Goal: Task Accomplishment & Management: Manage account settings

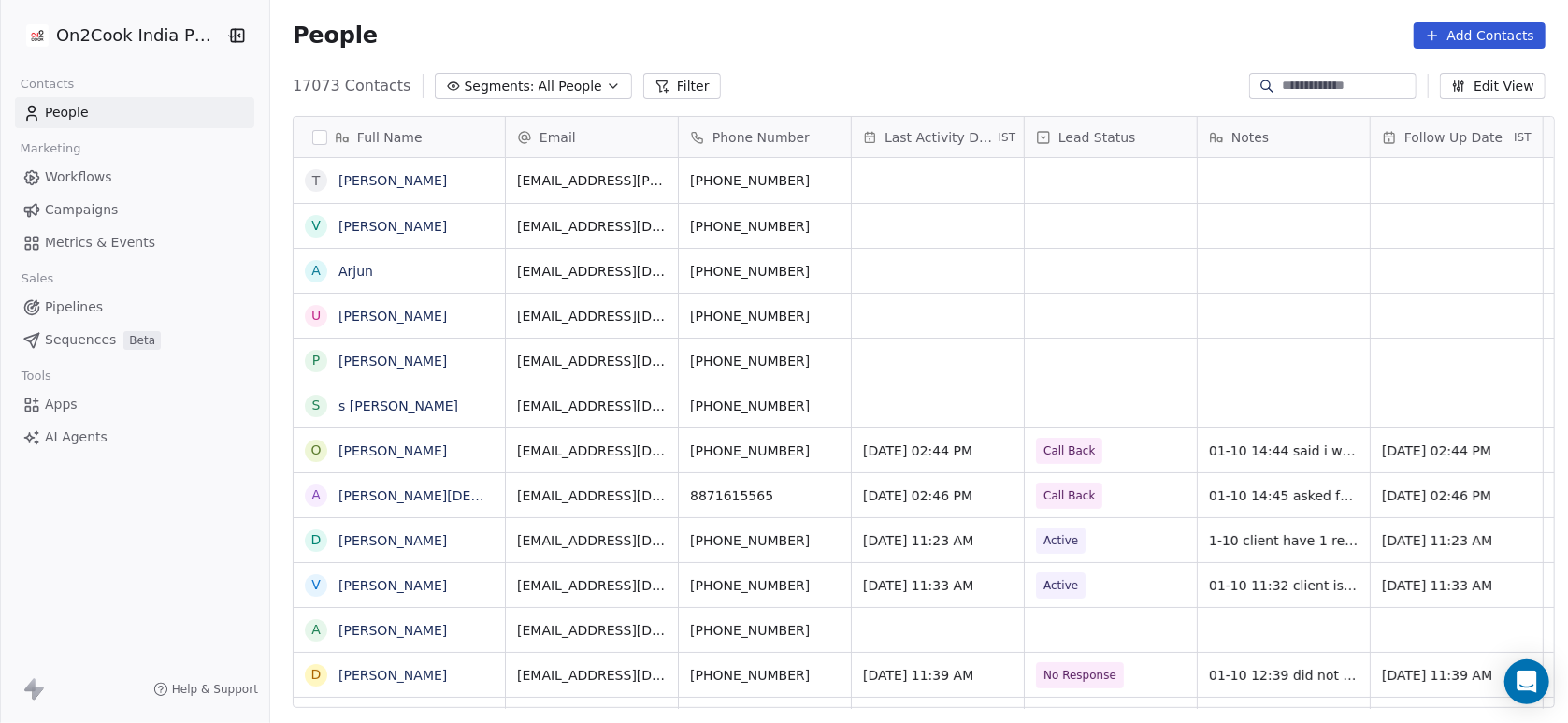
scroll to position [616, 1288]
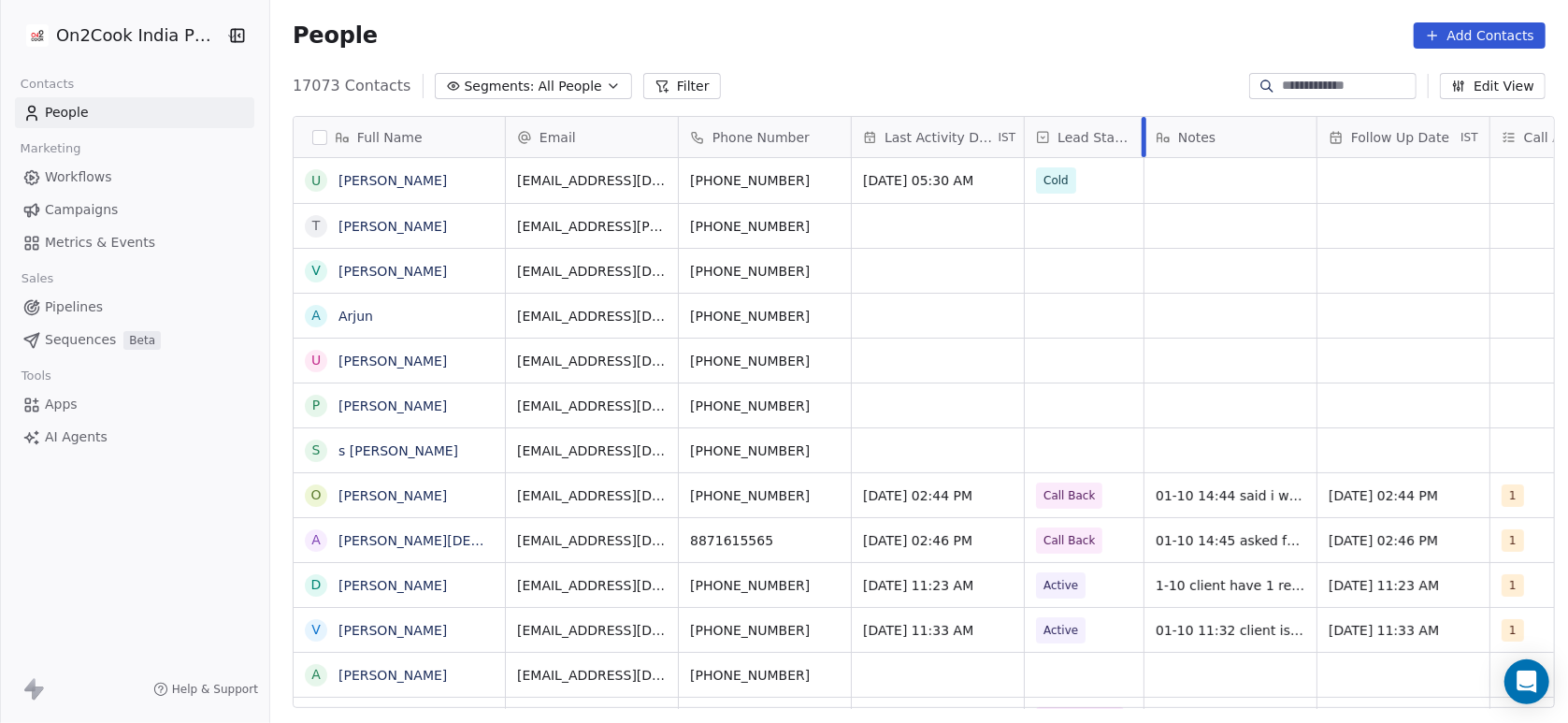
drag, startPoint x: 1185, startPoint y: 145, endPoint x: 1132, endPoint y: 188, distance: 68.2
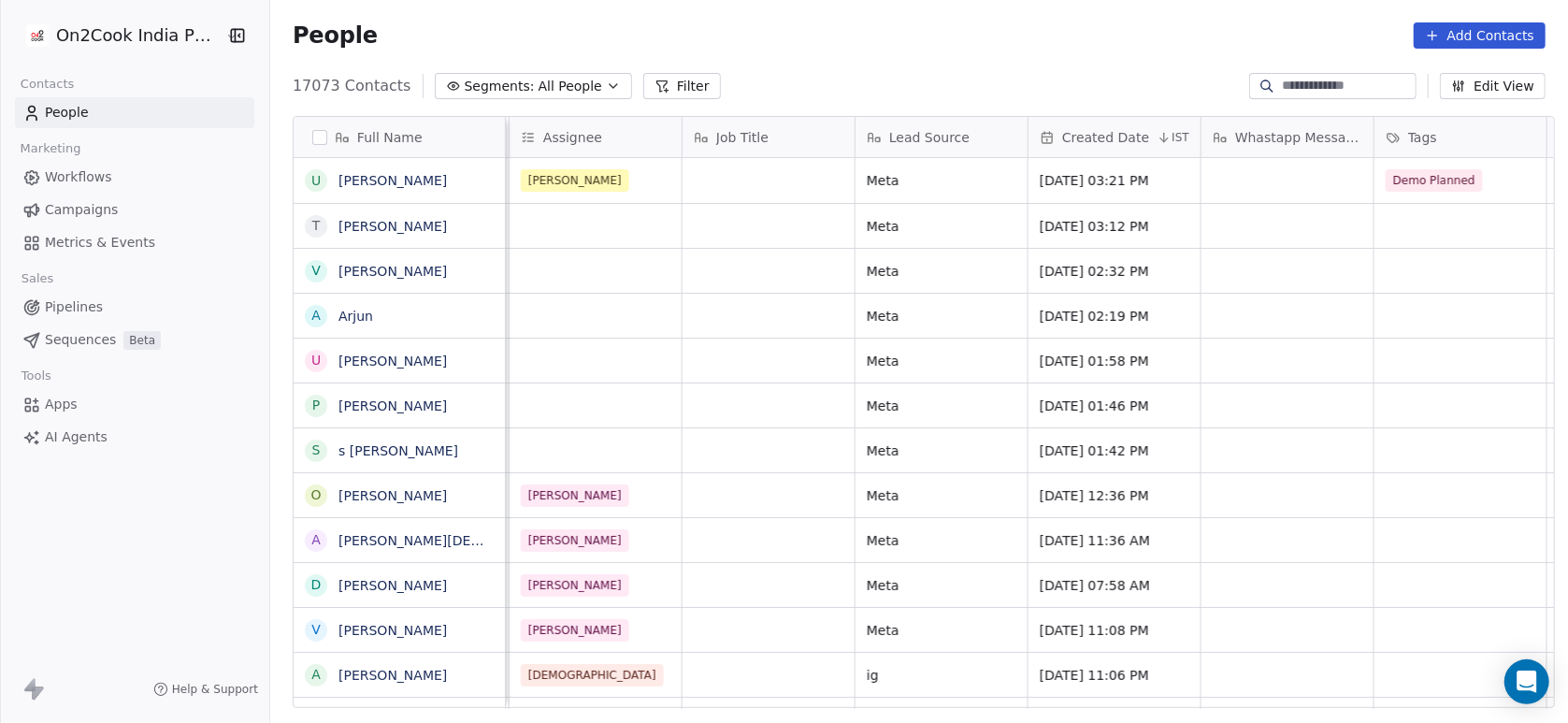
scroll to position [0, 1300]
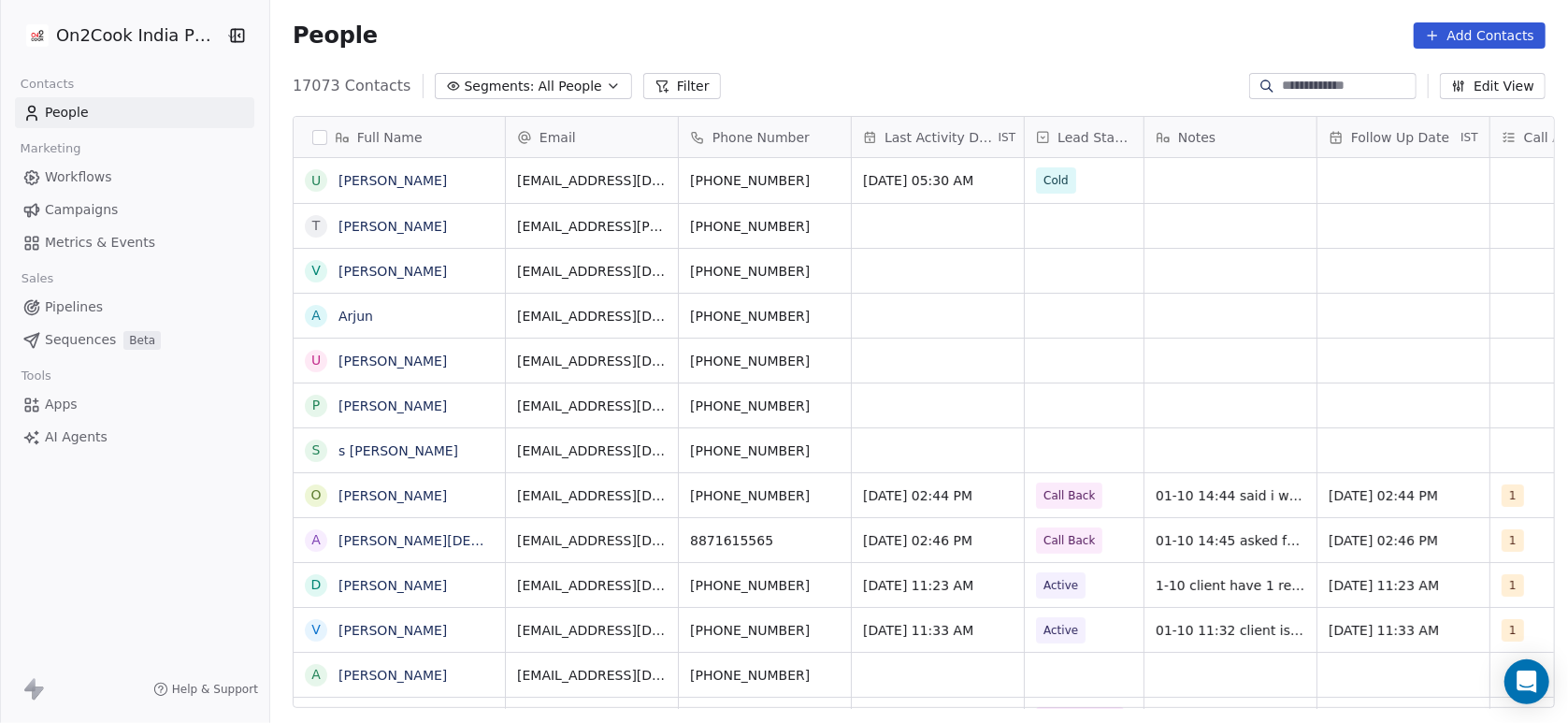
scroll to position [616, 1288]
click at [651, 85] on button "Filter" at bounding box center [682, 85] width 77 height 26
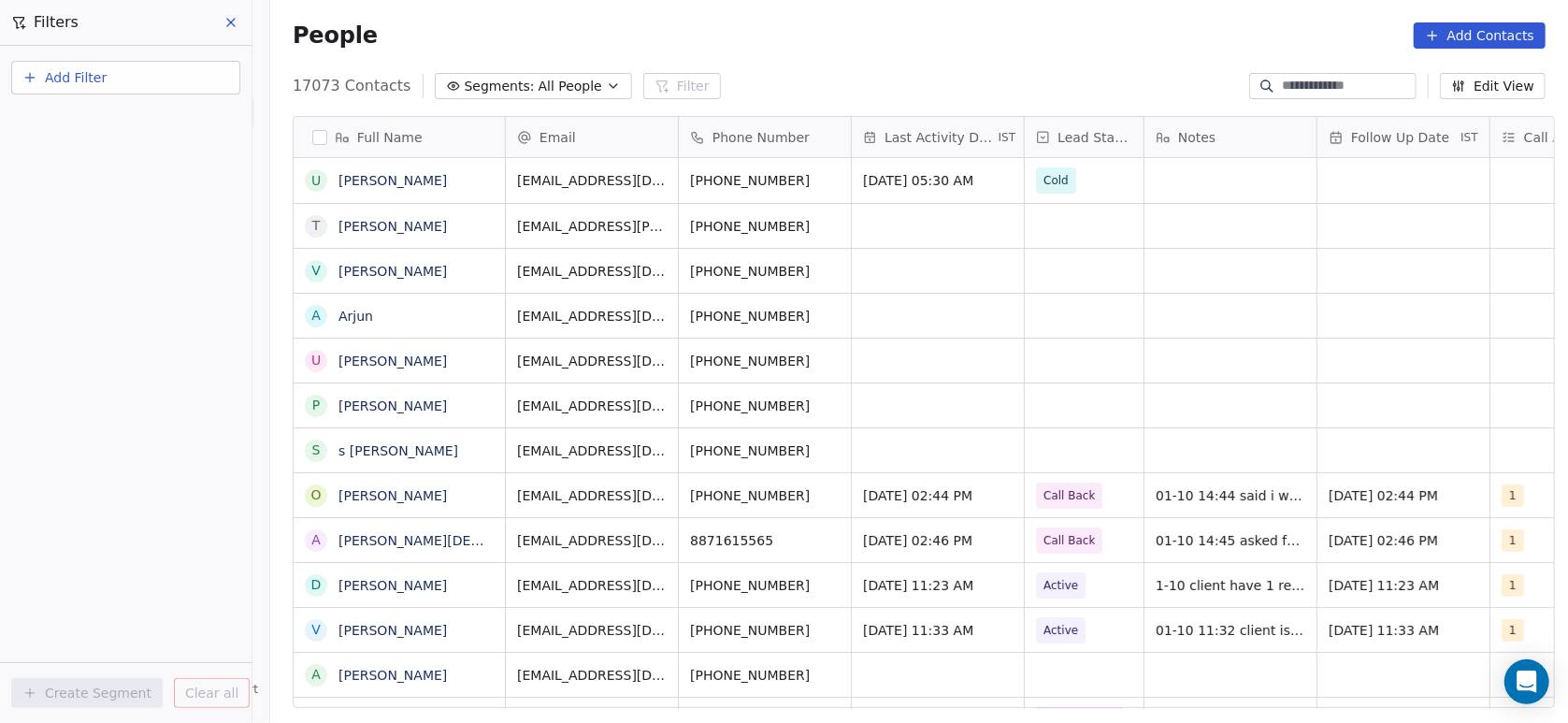
click at [128, 72] on button "Add Filter" at bounding box center [126, 77] width 229 height 34
click at [90, 130] on span "Contact properties" at bounding box center [92, 121] width 122 height 19
type input "***"
click at [100, 184] on div "Assignee" at bounding box center [126, 188] width 189 height 18
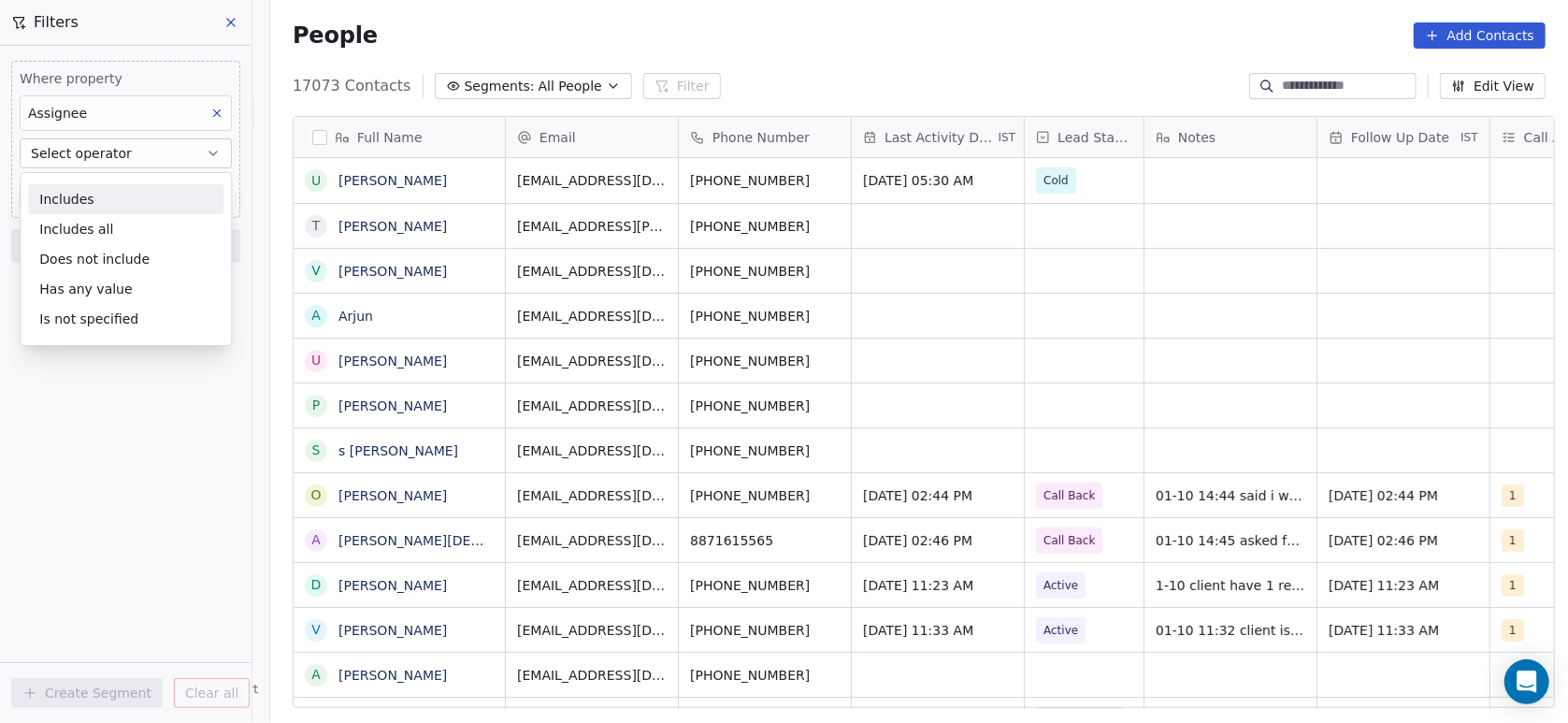
click at [103, 191] on div "Includes" at bounding box center [126, 199] width 195 height 30
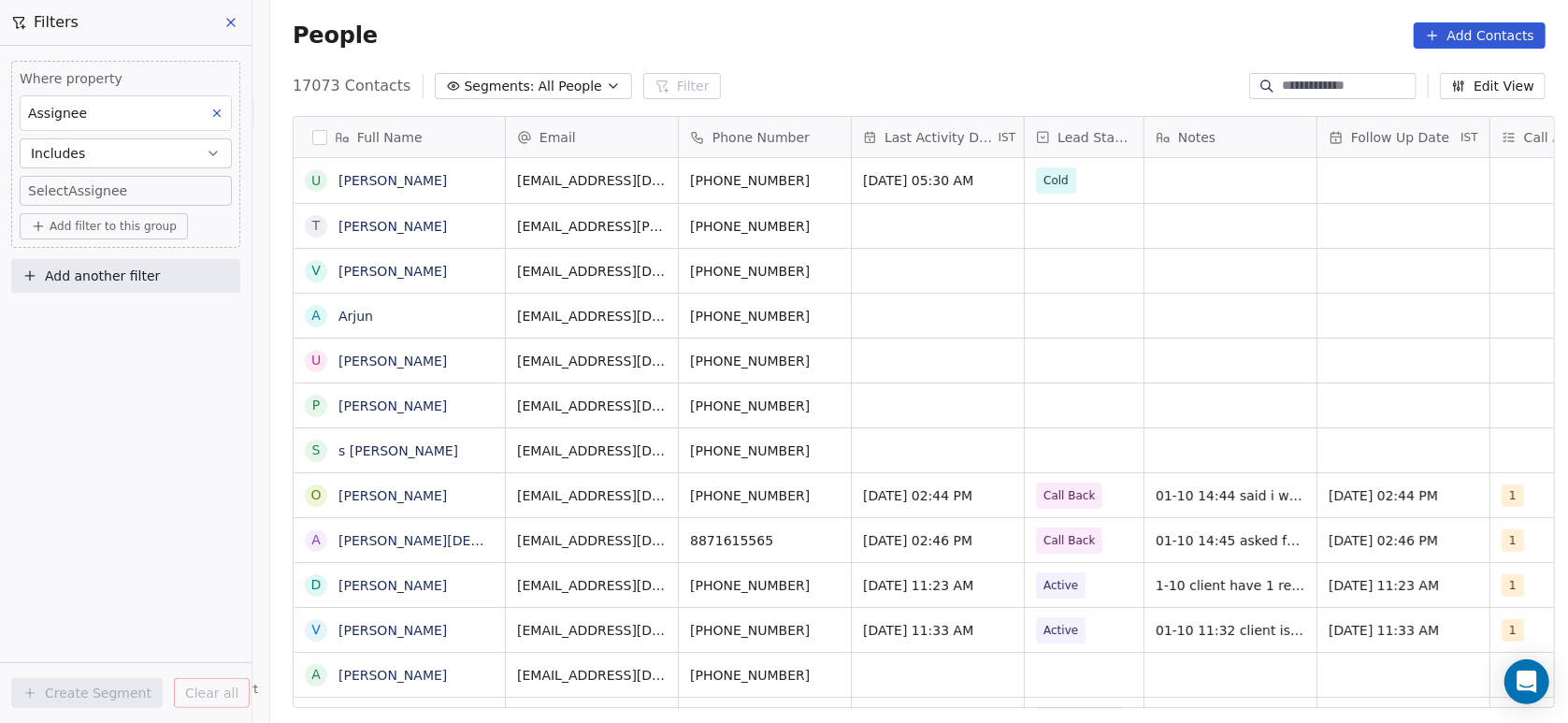
click at [103, 191] on body "On2Cook India Pvt. Ltd. Contacts People Marketing Workflows Campaigns Metrics &…" at bounding box center [784, 362] width 1568 height 723
type input "**"
click at [102, 243] on span "[PERSON_NAME]" at bounding box center [121, 252] width 104 height 20
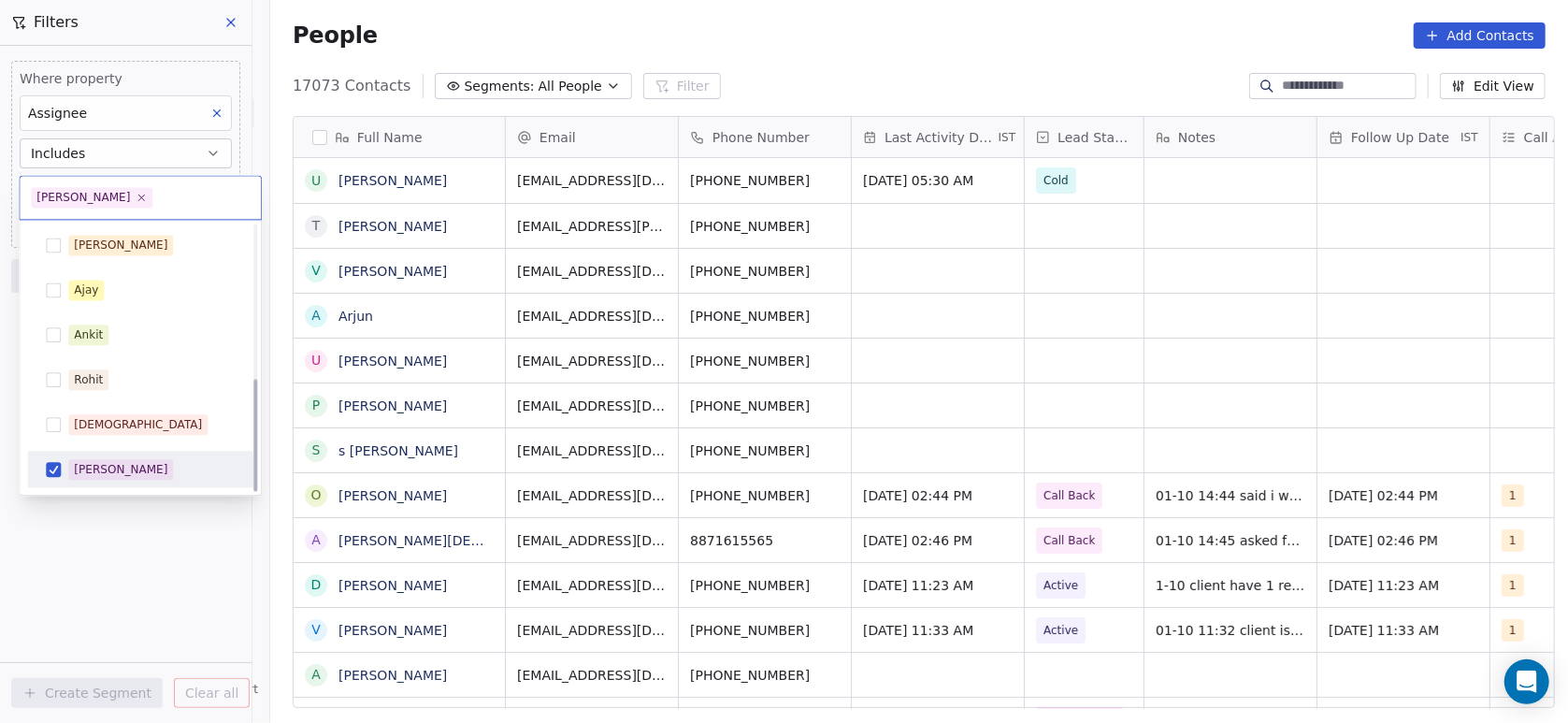
click at [75, 564] on html "On2Cook India Pvt. Ltd. Contacts People Marketing Workflows Campaigns Metrics &…" at bounding box center [784, 362] width 1568 height 723
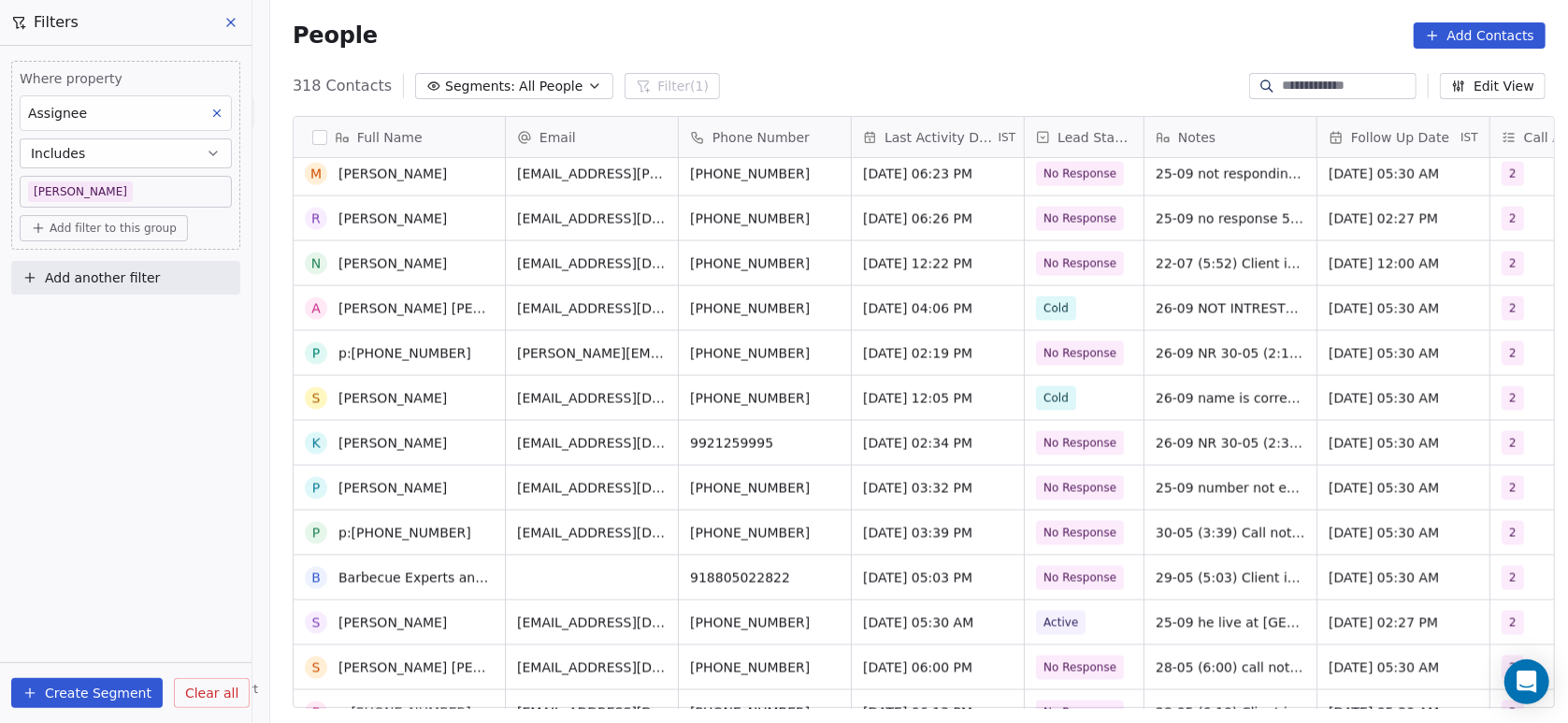
scroll to position [6743, 0]
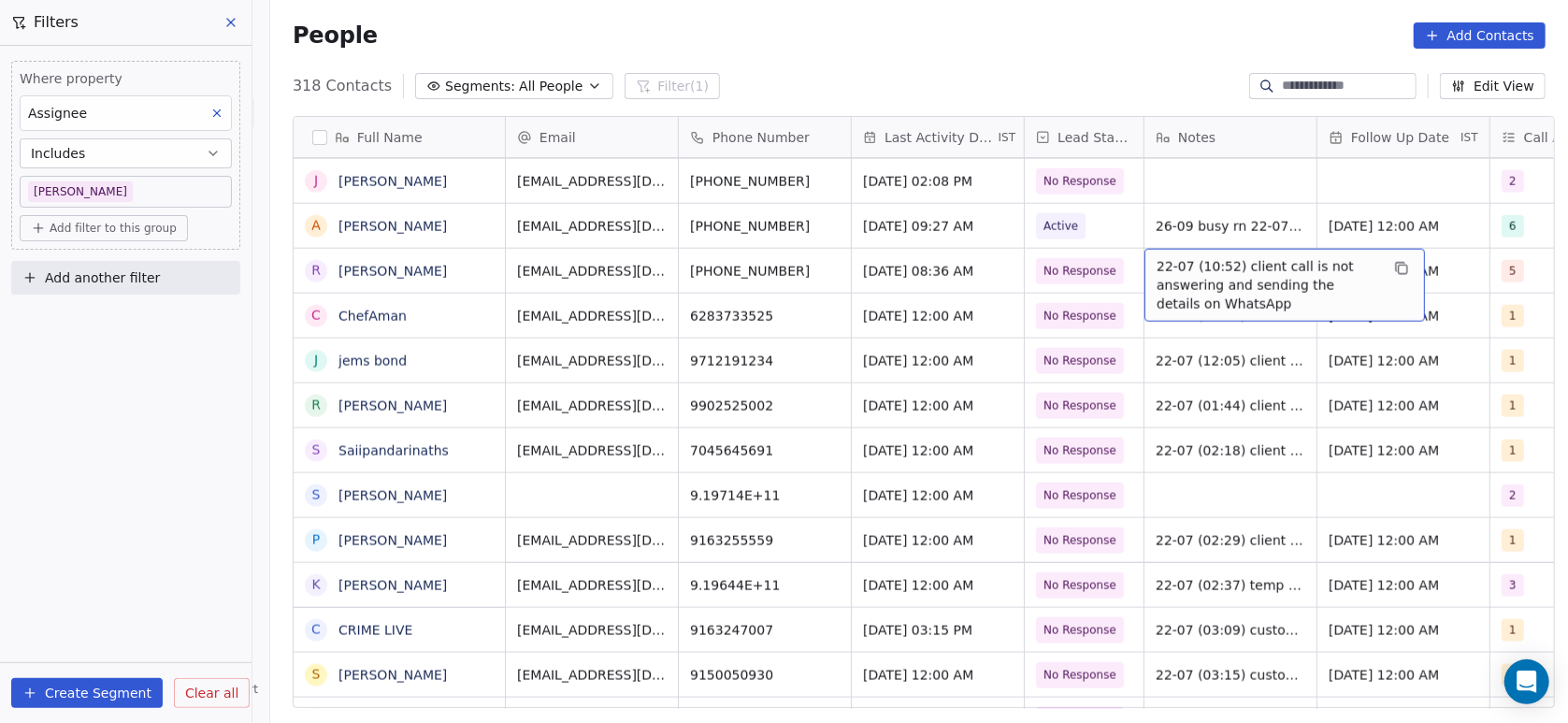
click at [1145, 262] on div "22-07 (10:52) client call is not answering and sending the details on WhatsApp" at bounding box center [1285, 284] width 280 height 72
click at [1156, 263] on span "22-07 (10:52) client call is not answering and sending the details on WhatsApp" at bounding box center [1267, 285] width 222 height 56
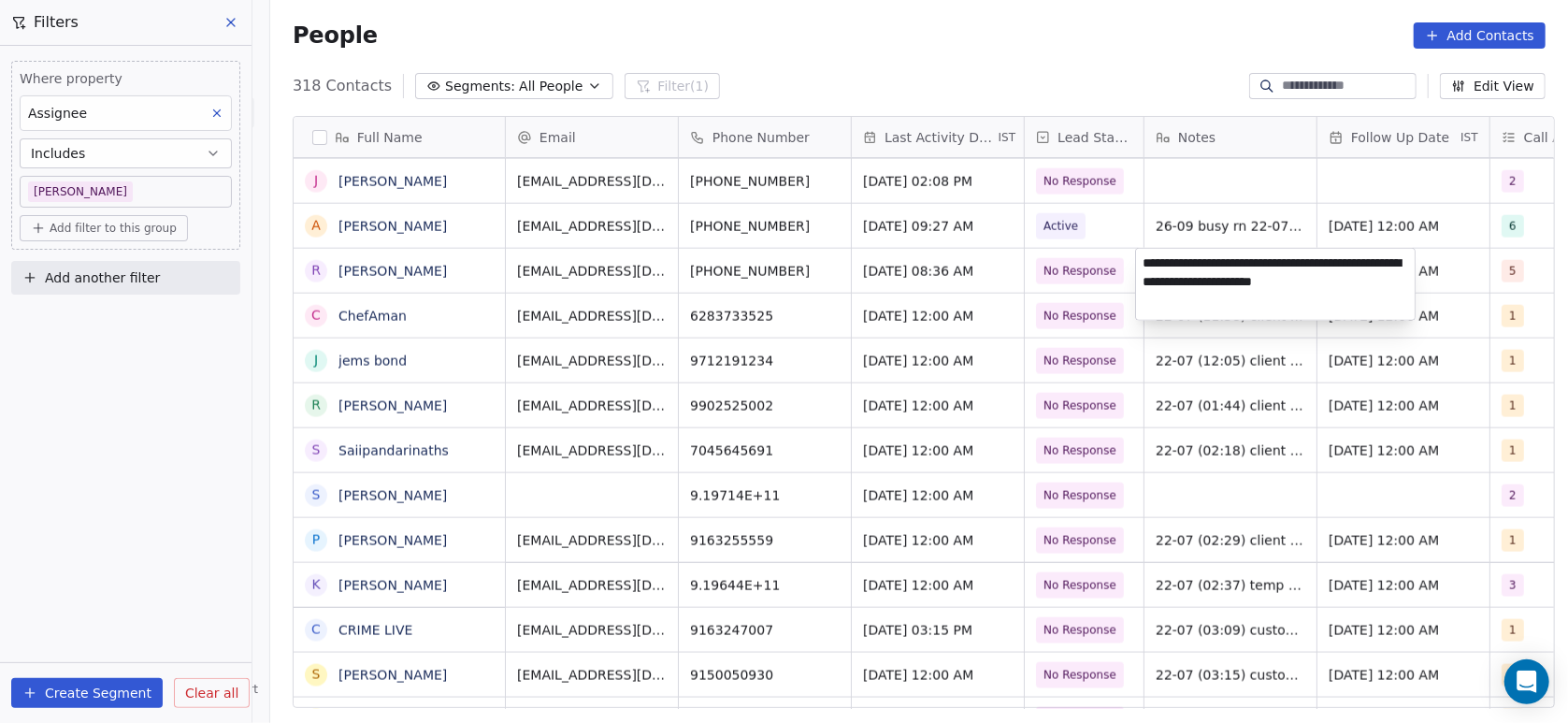
click at [237, 24] on html "On2Cook India Pvt. Ltd. Contacts People Marketing Workflows Campaigns Metrics &…" at bounding box center [784, 362] width 1568 height 723
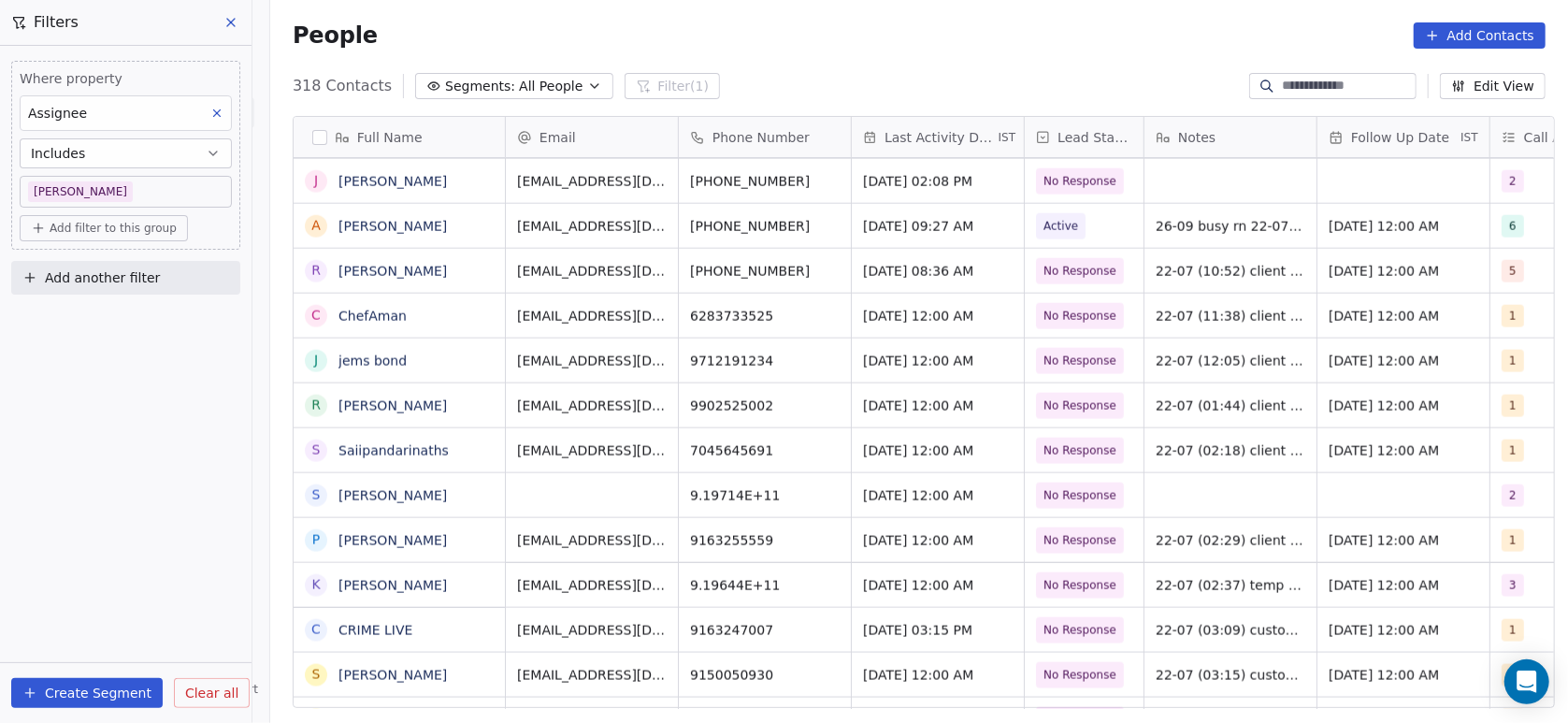
click at [235, 24] on icon at bounding box center [230, 21] width 15 height 14
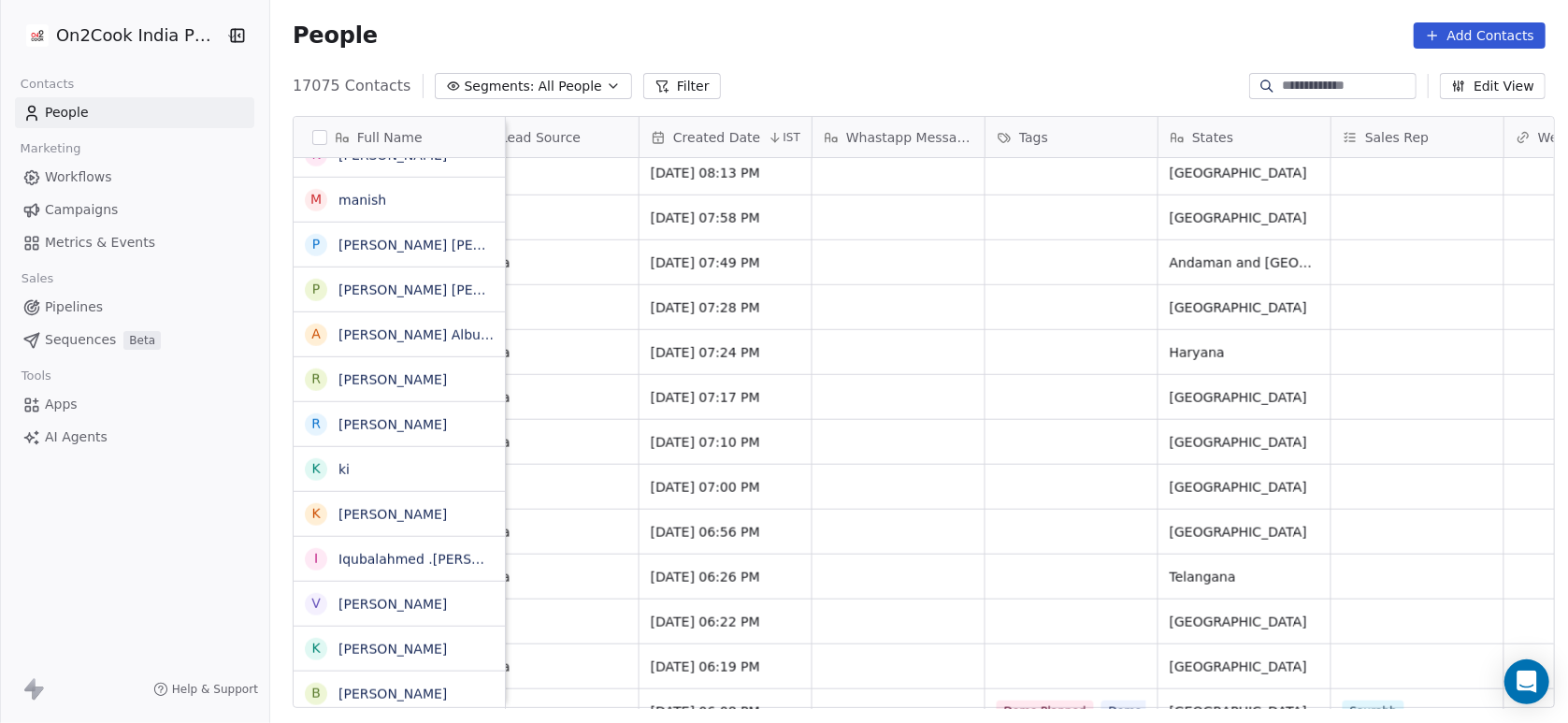
scroll to position [1220, 0]
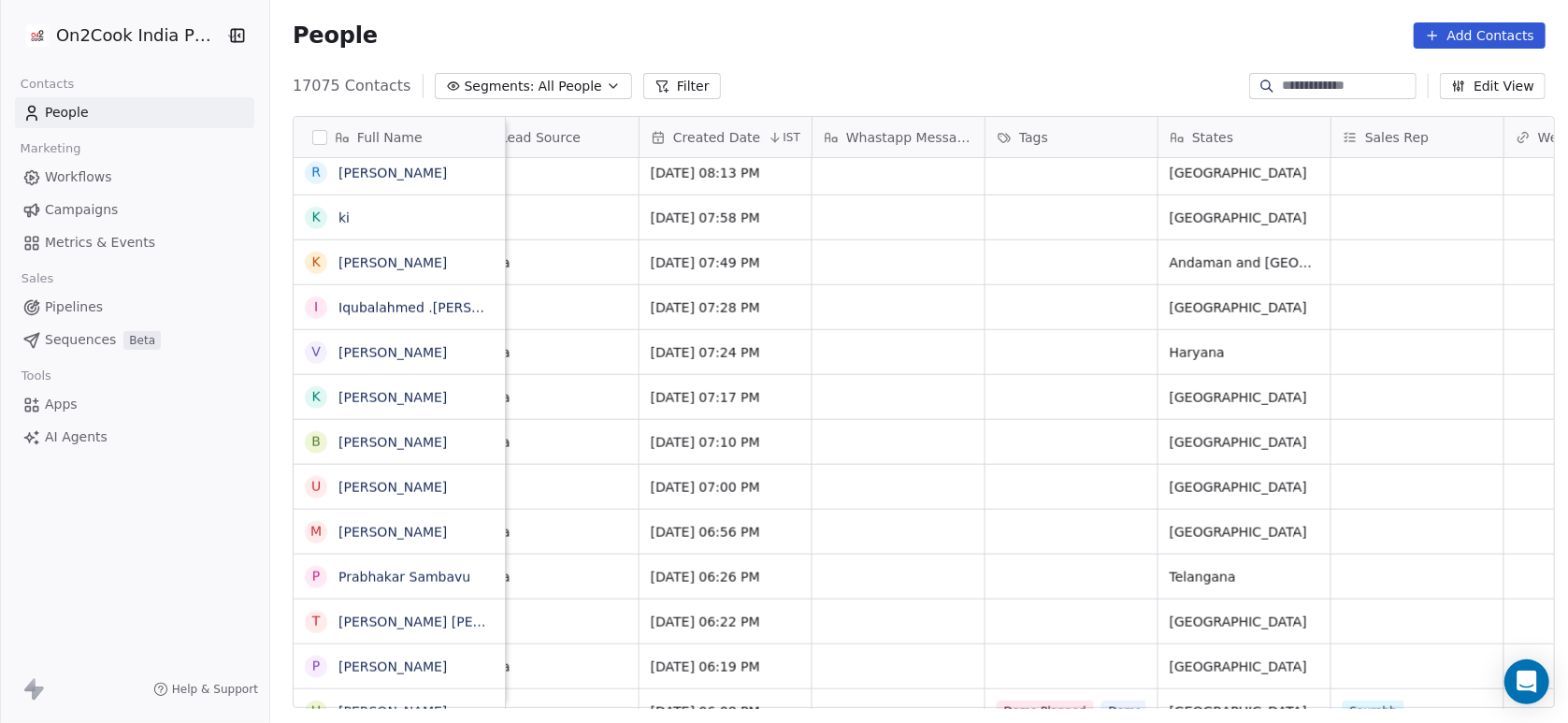
click at [1310, 87] on input at bounding box center [1347, 85] width 131 height 18
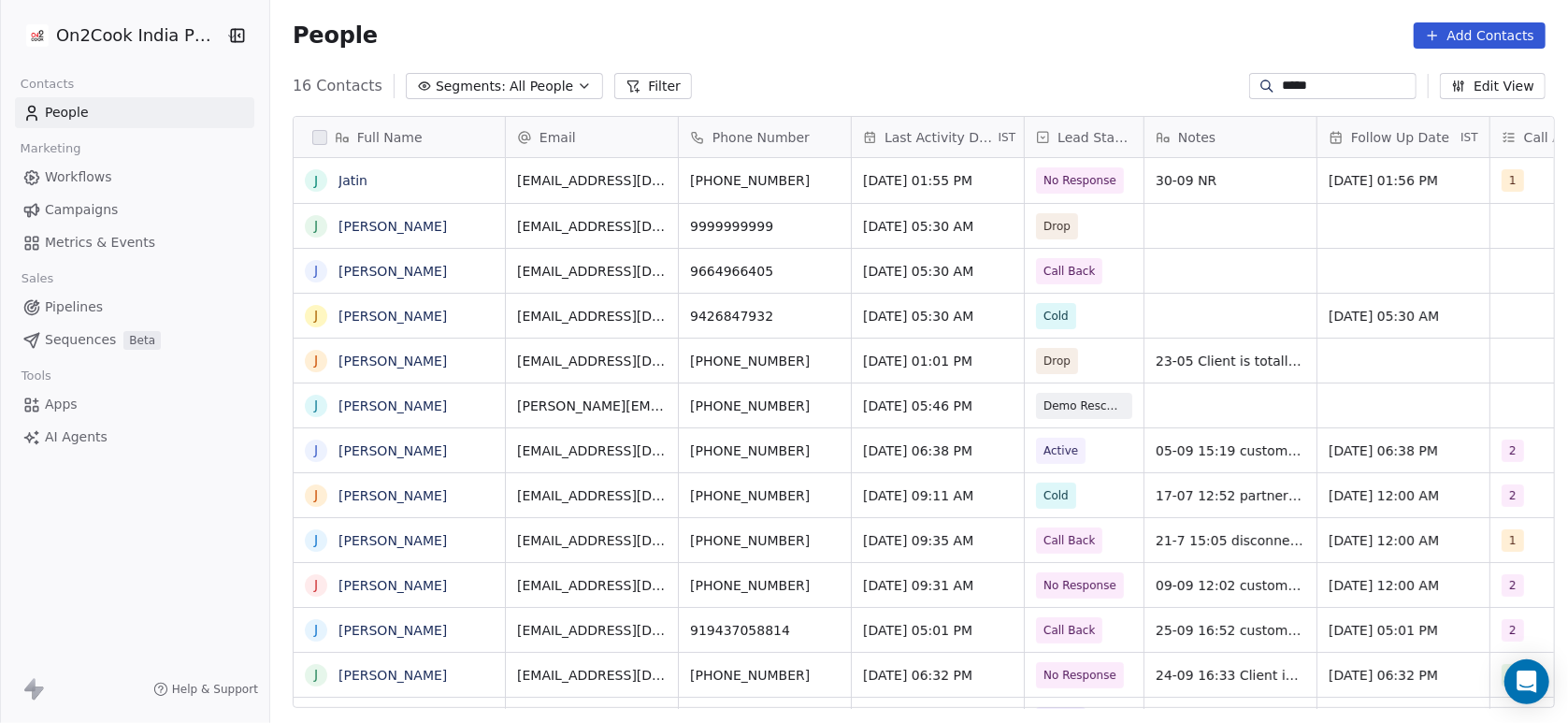
scroll to position [616, 1288]
type input "*****"
click at [1049, 184] on span "No Response" at bounding box center [1080, 180] width 73 height 18
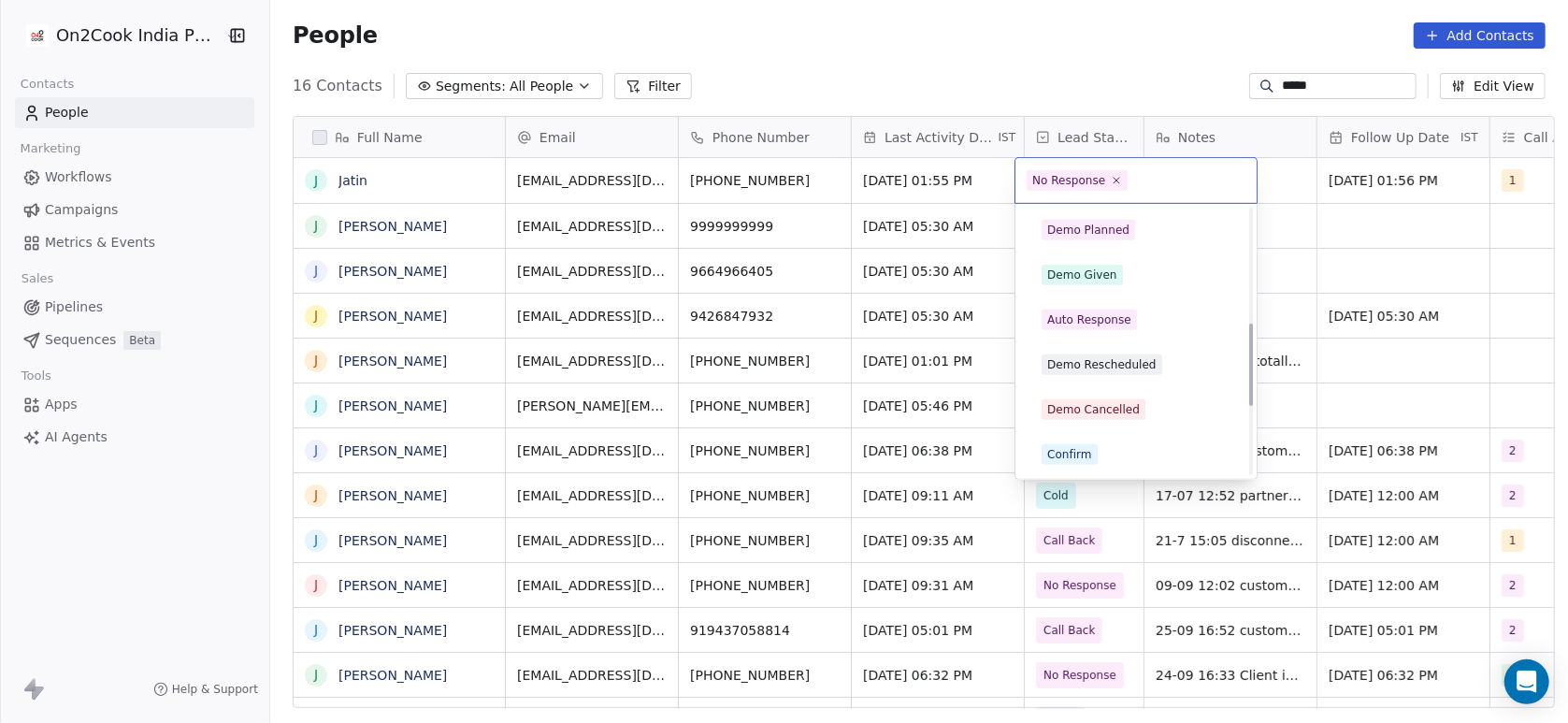
scroll to position [458, 0]
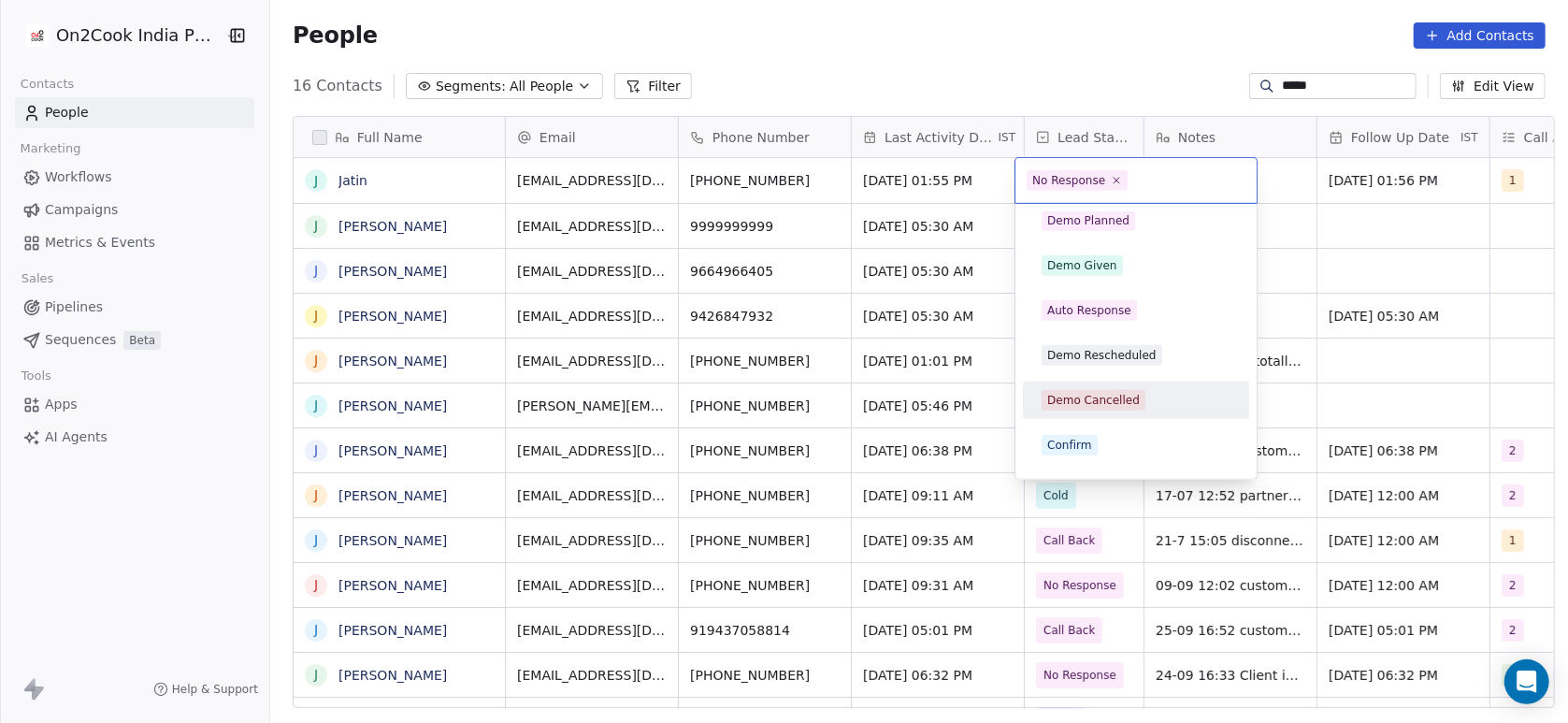
click at [1089, 399] on div "Demo Cancelled" at bounding box center [1093, 399] width 93 height 16
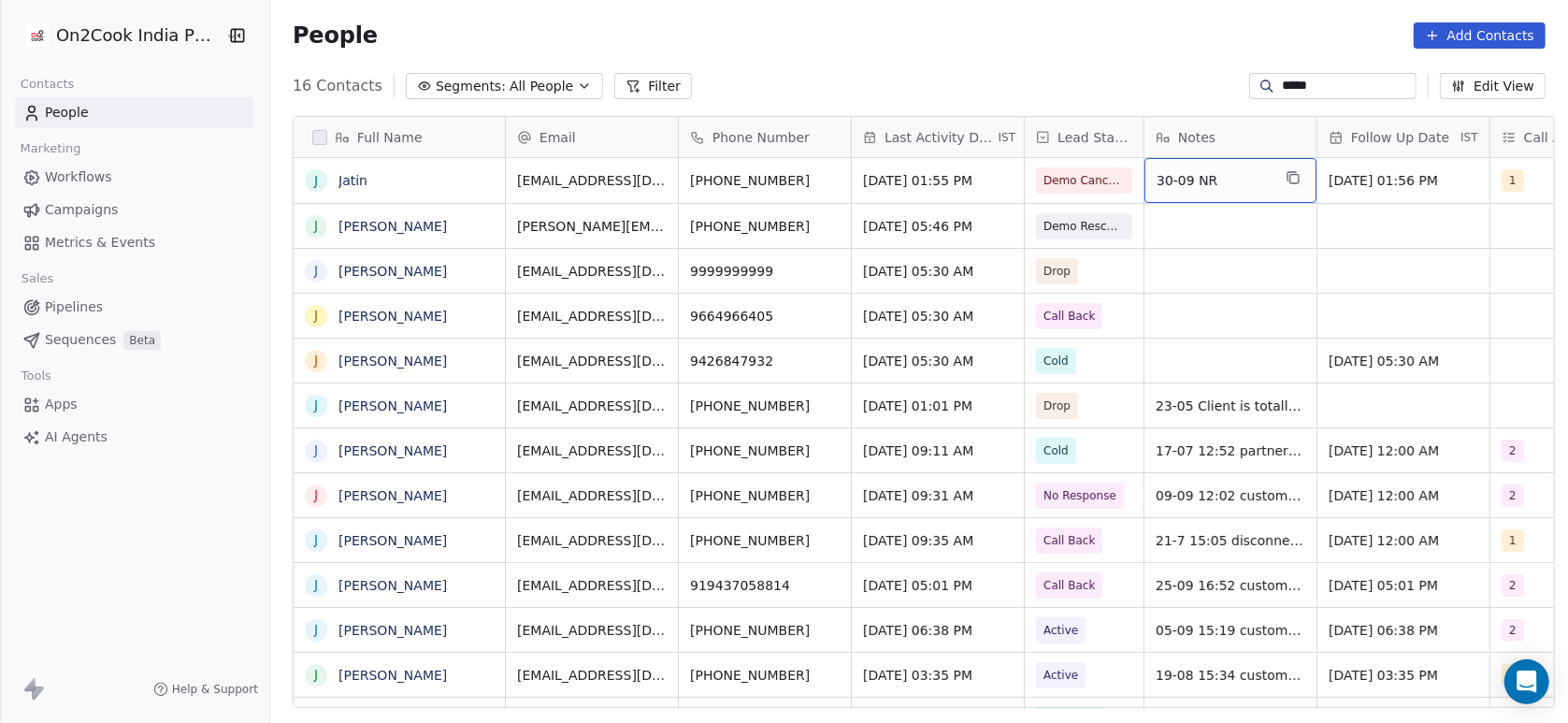
click at [1181, 176] on span "30-09 NR" at bounding box center [1213, 180] width 114 height 18
click at [1214, 176] on span "30-09 NR" at bounding box center [1213, 180] width 114 height 18
type textarea "**********"
click at [1322, 265] on html "On2Cook India Pvt. Ltd. Contacts People Marketing Workflows Campaigns Metrics &…" at bounding box center [784, 362] width 1568 height 723
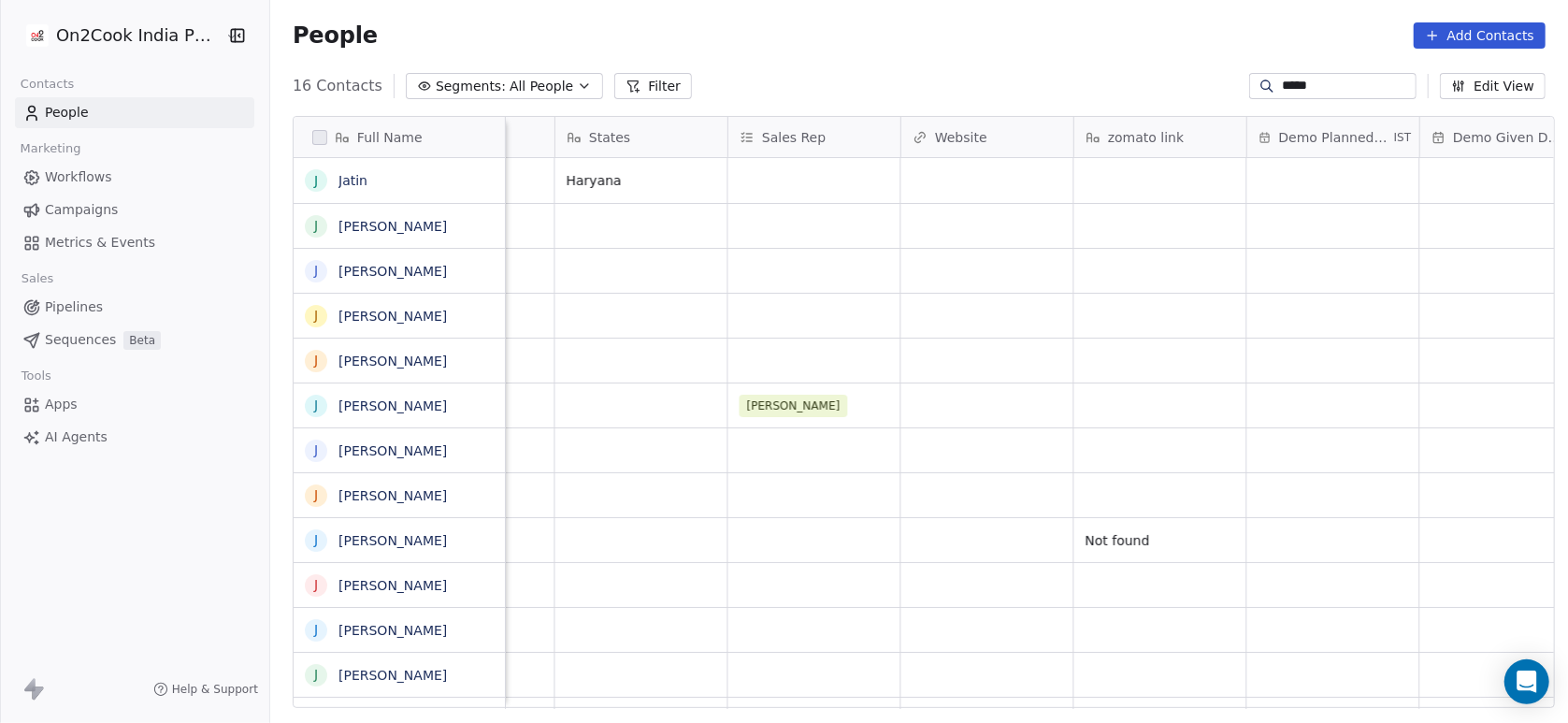
scroll to position [0, 2768]
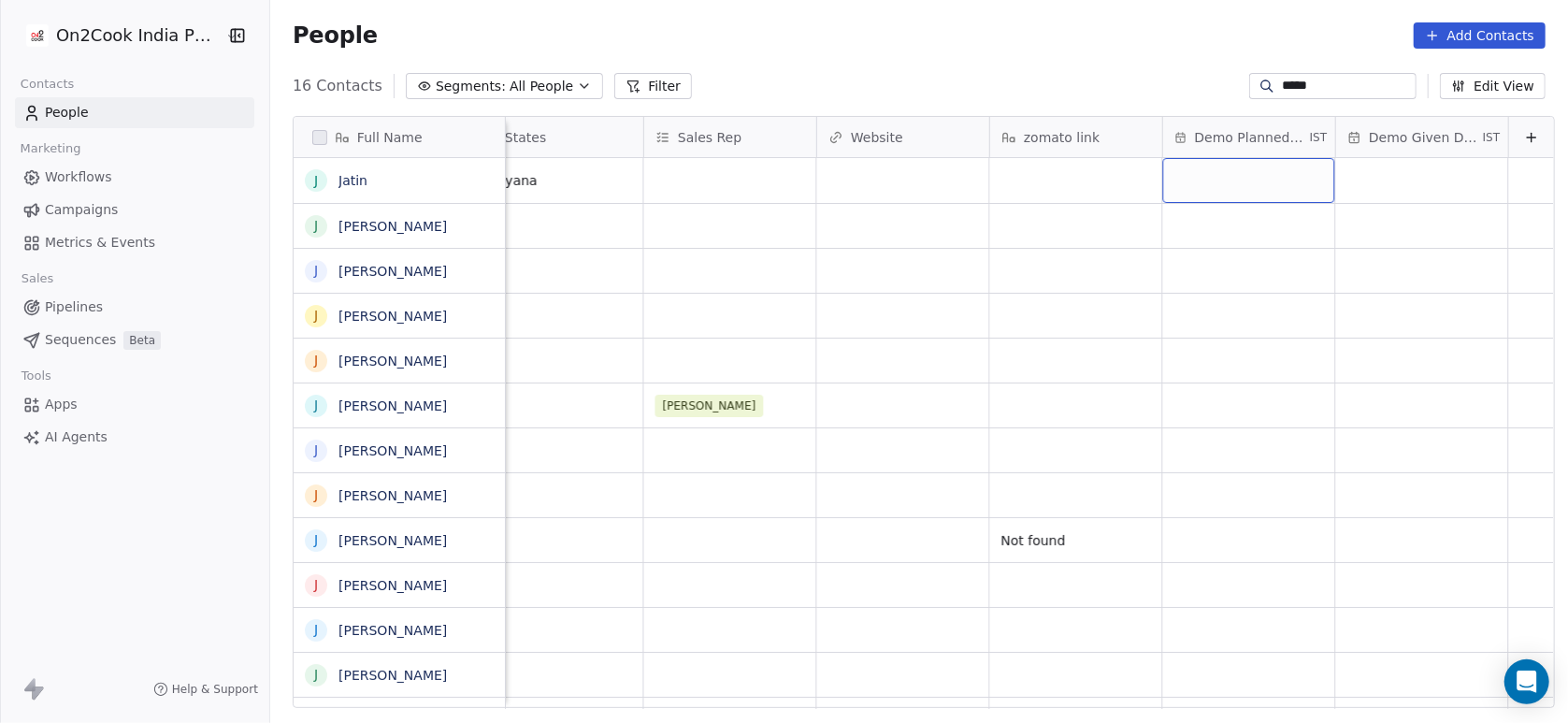
click at [1208, 188] on div "grid" at bounding box center [1249, 180] width 172 height 44
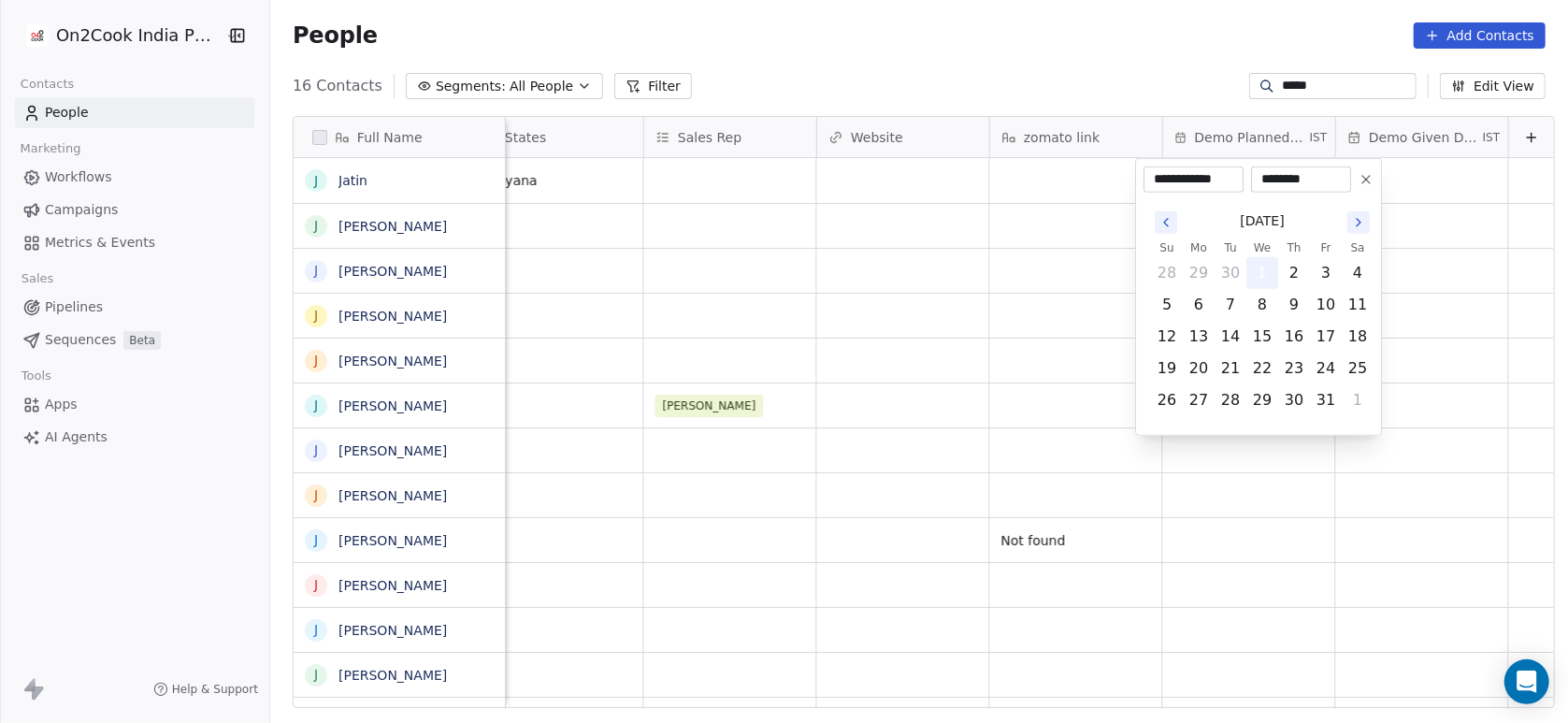
click at [1259, 280] on button "1" at bounding box center [1262, 273] width 30 height 30
click at [1012, 297] on html "On2Cook India Pvt. Ltd. Contacts People Marketing Workflows Campaigns Metrics &…" at bounding box center [784, 362] width 1568 height 723
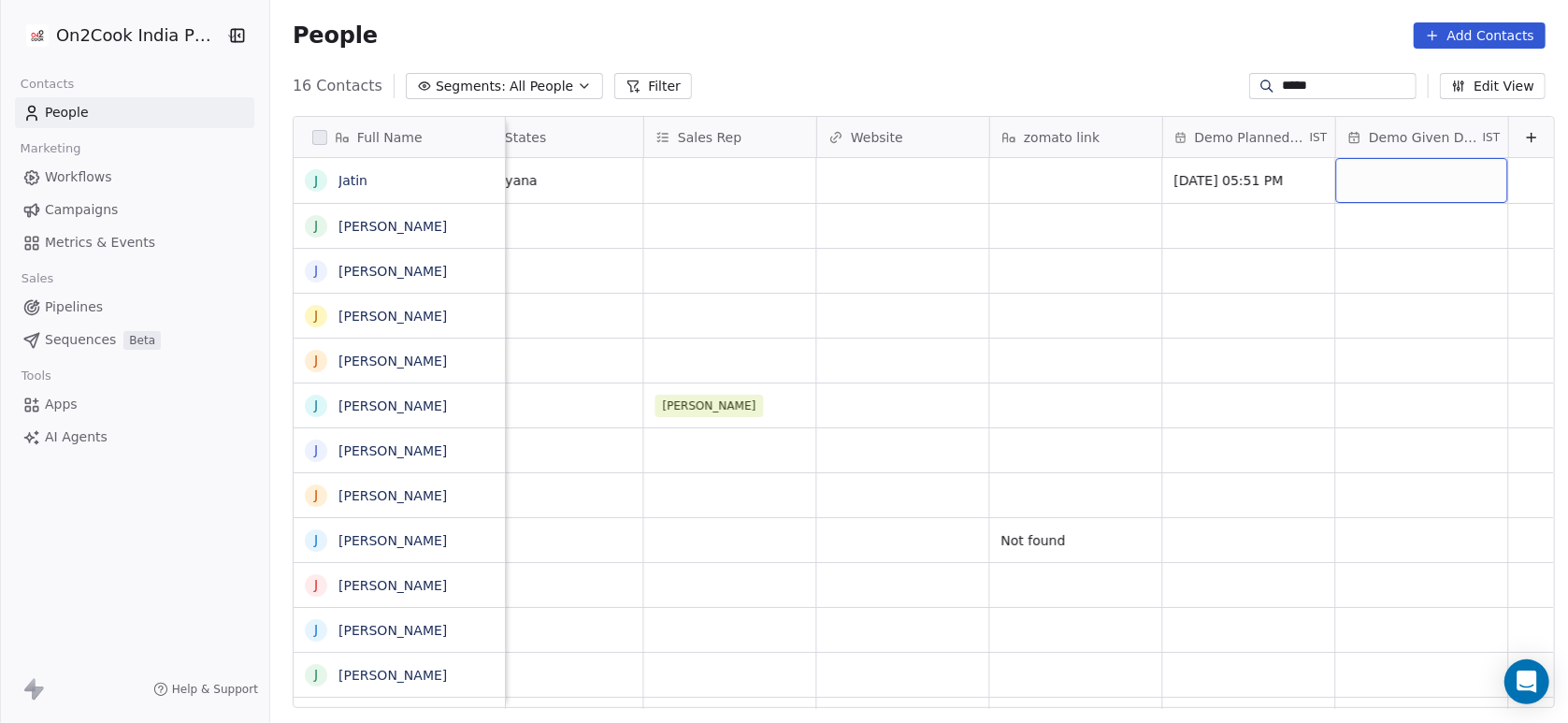
click at [1371, 163] on div "grid" at bounding box center [1422, 180] width 172 height 44
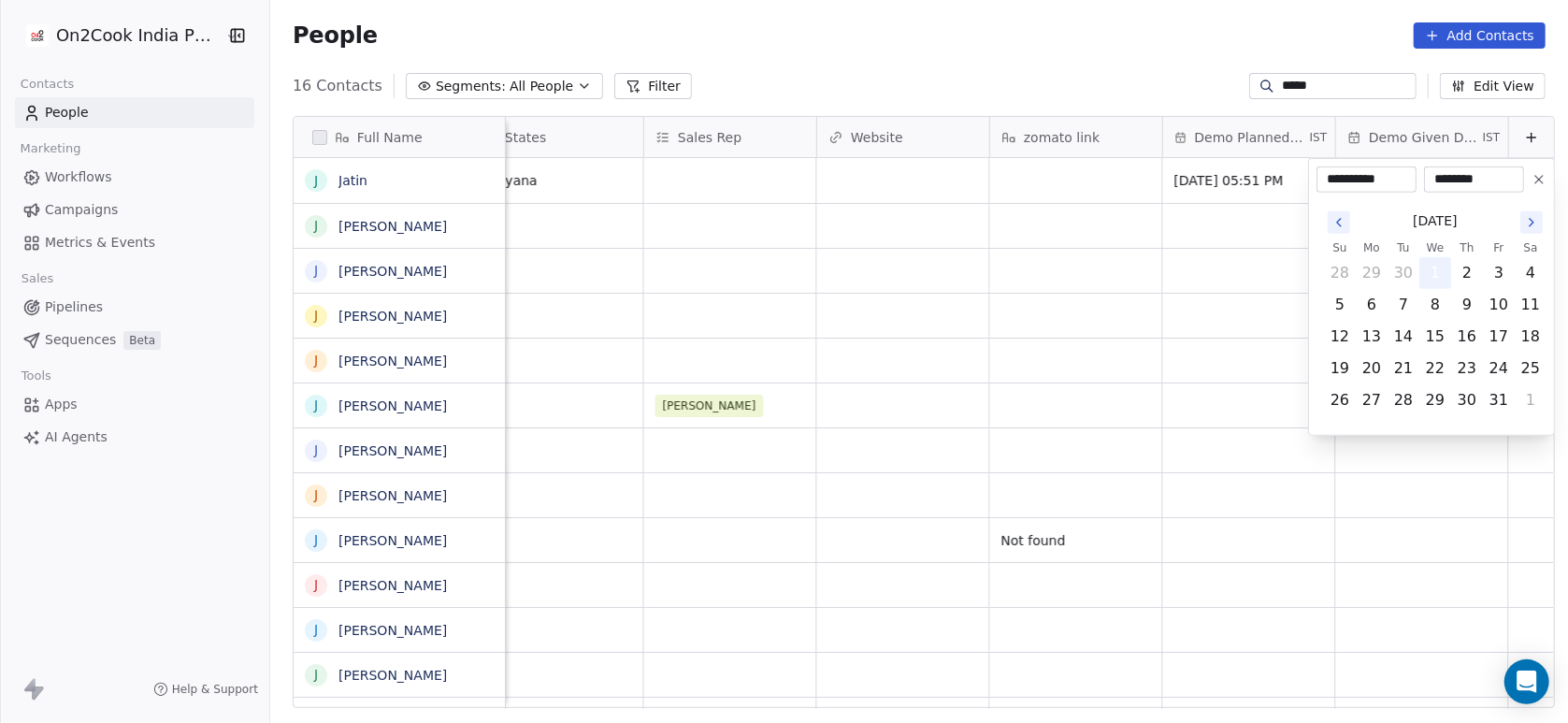
click at [1437, 275] on button "1" at bounding box center [1435, 273] width 30 height 30
click at [1175, 310] on html "On2Cook India Pvt. Ltd. Contacts People Marketing Workflows Campaigns Metrics &…" at bounding box center [784, 362] width 1568 height 723
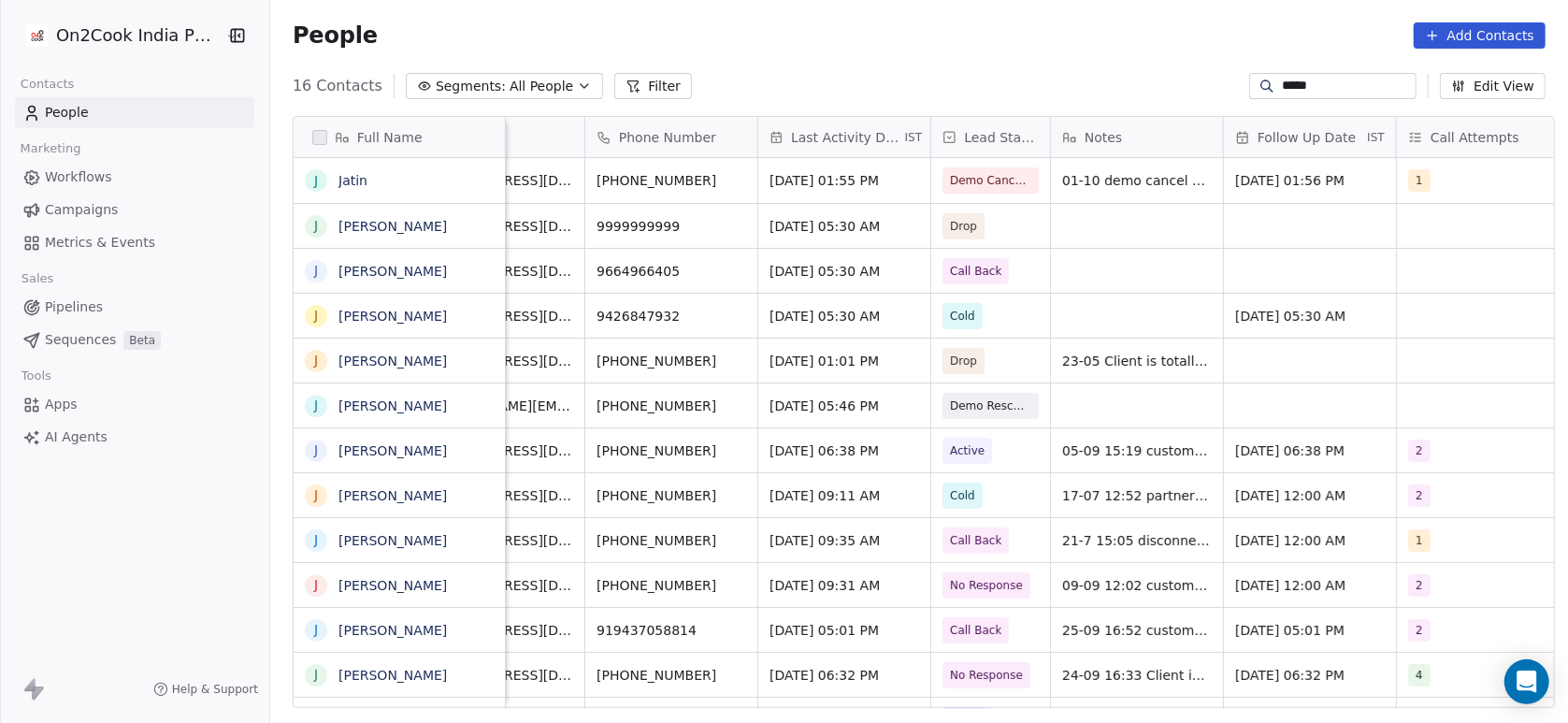
scroll to position [0, 0]
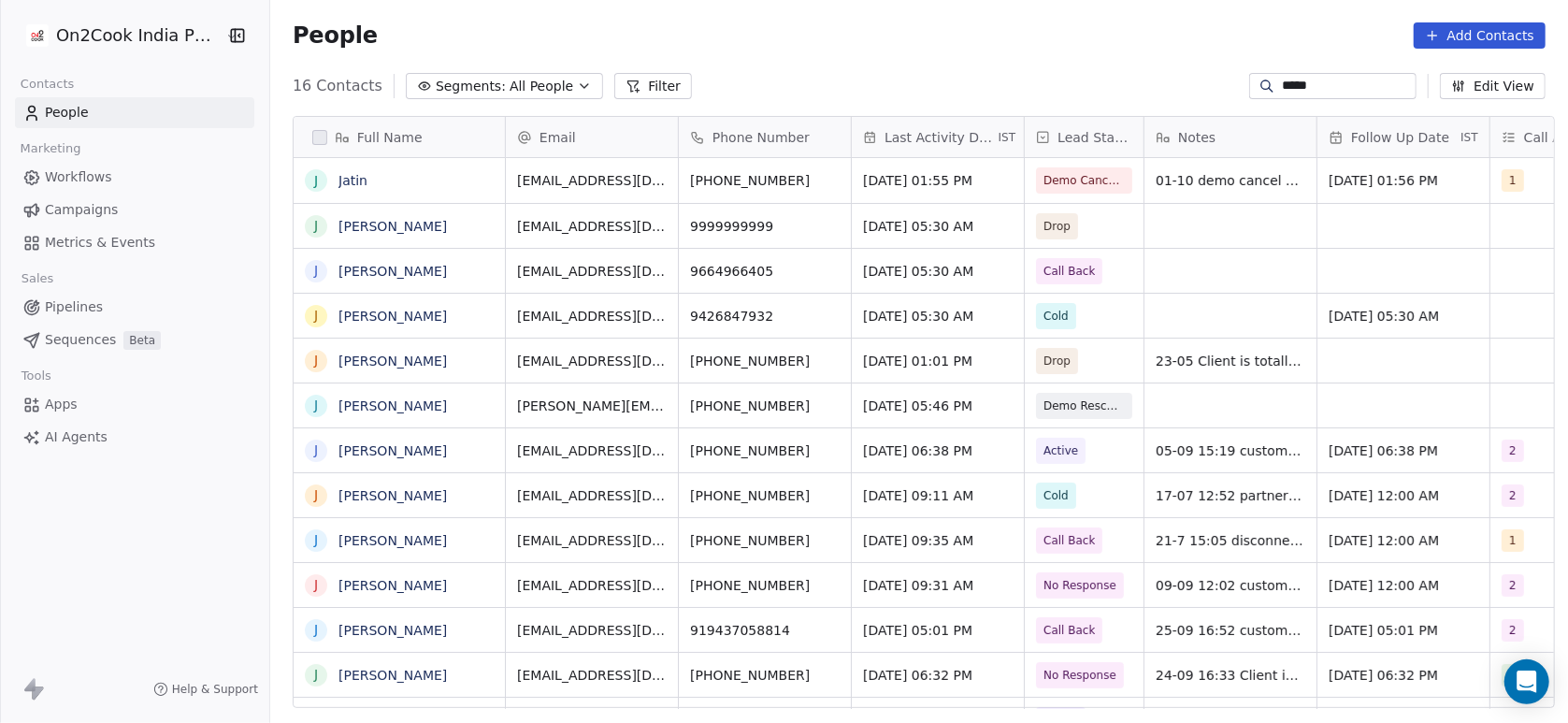
click at [1370, 85] on input "*****" at bounding box center [1347, 85] width 131 height 18
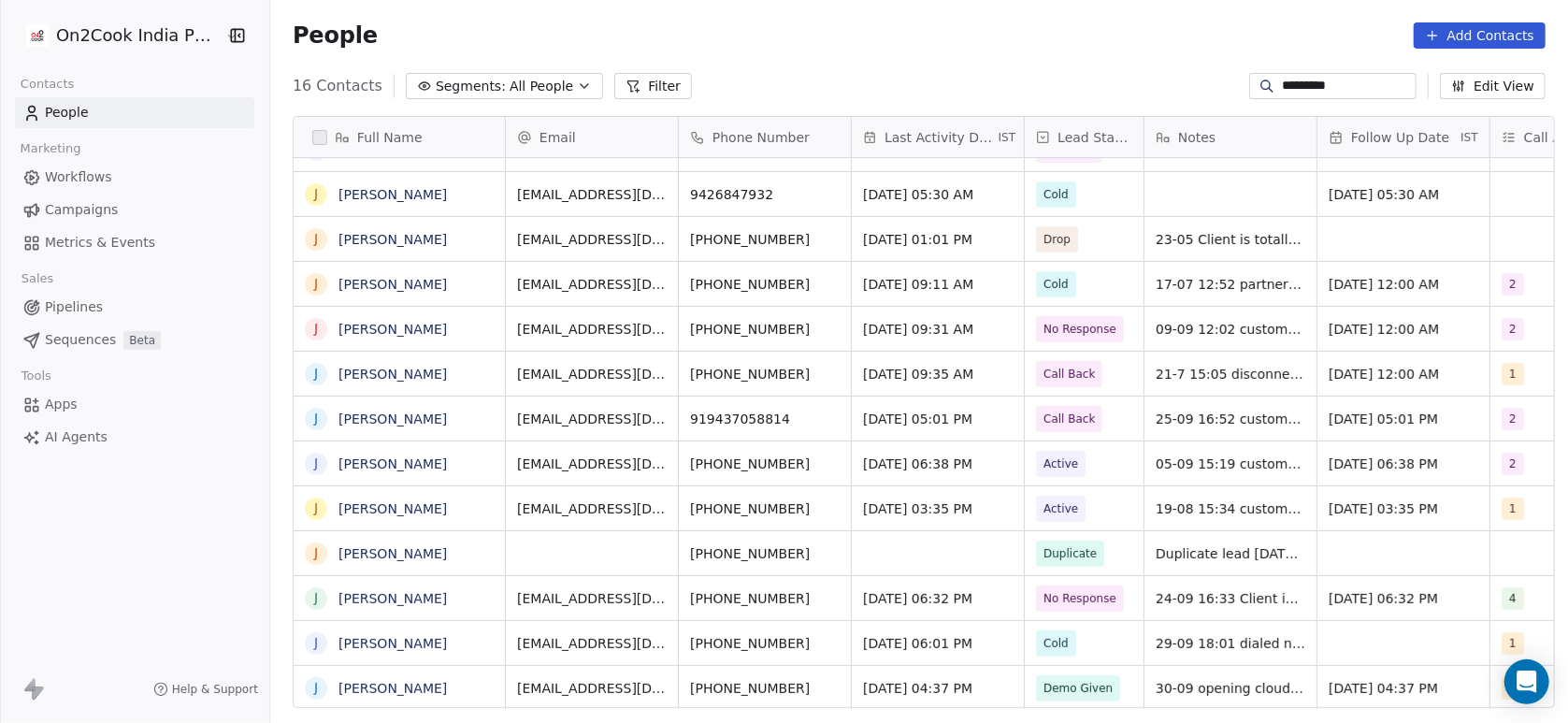
scroll to position [18, 0]
type input "*********"
click at [1061, 679] on span "Demo Given" at bounding box center [1079, 687] width 70 height 18
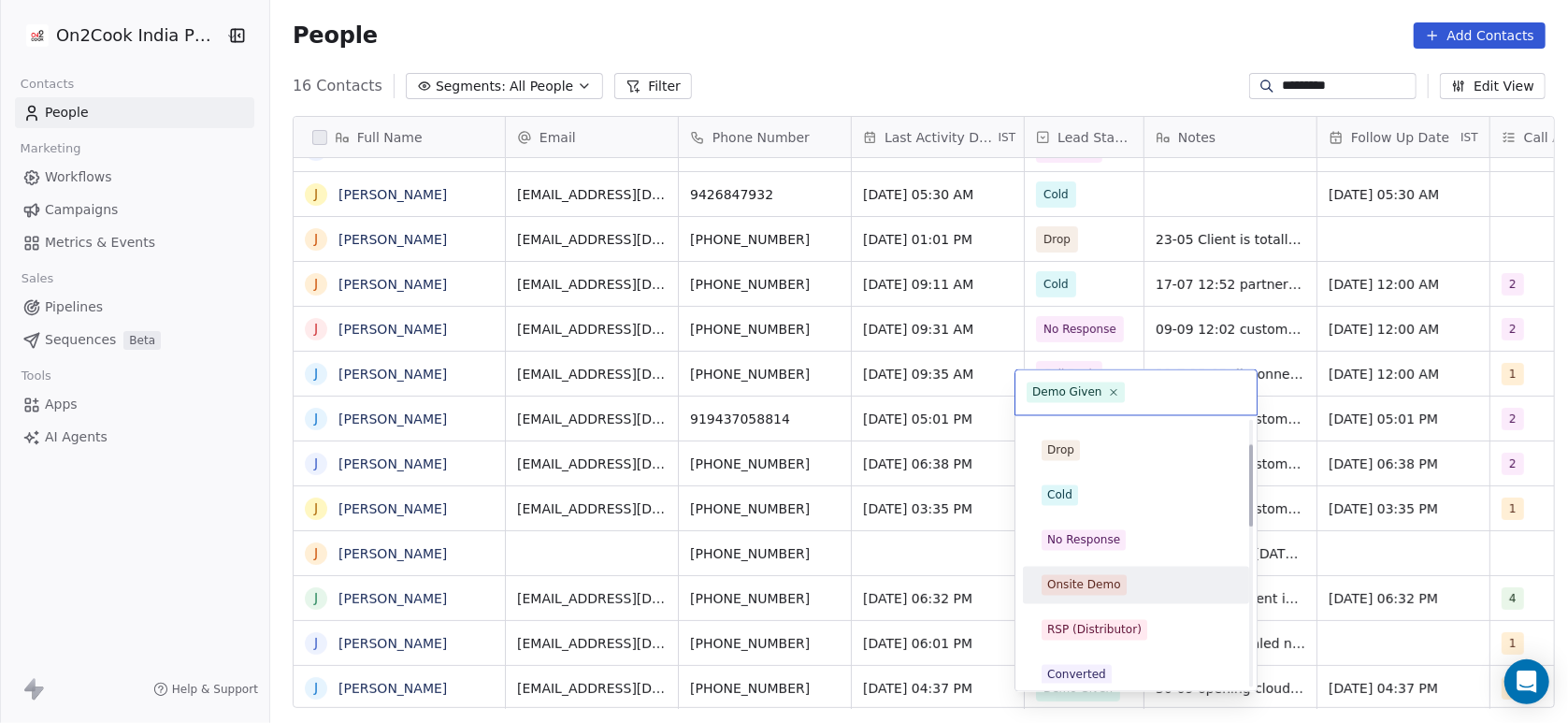
scroll to position [78, 0]
click at [1069, 512] on div "Cold" at bounding box center [1136, 498] width 226 height 38
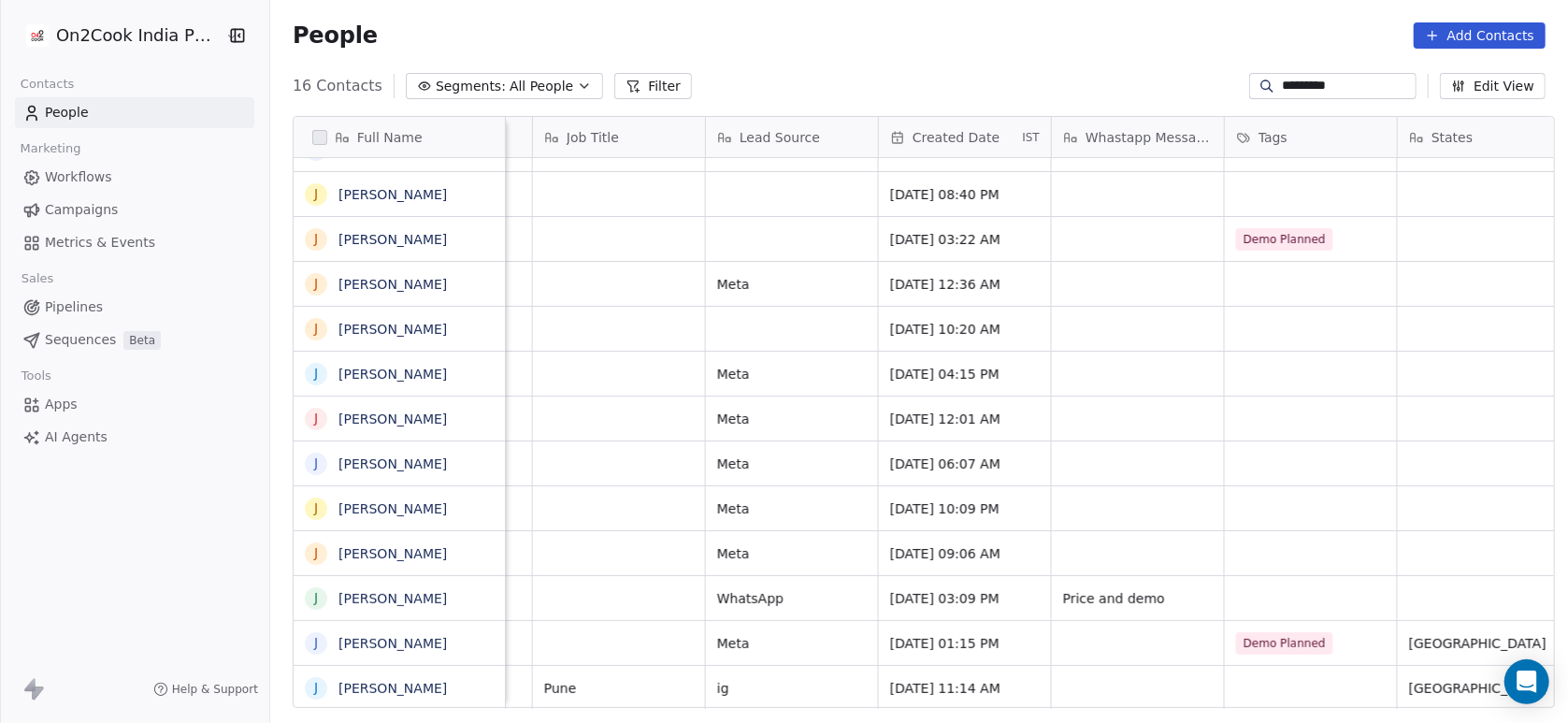
scroll to position [18, 1833]
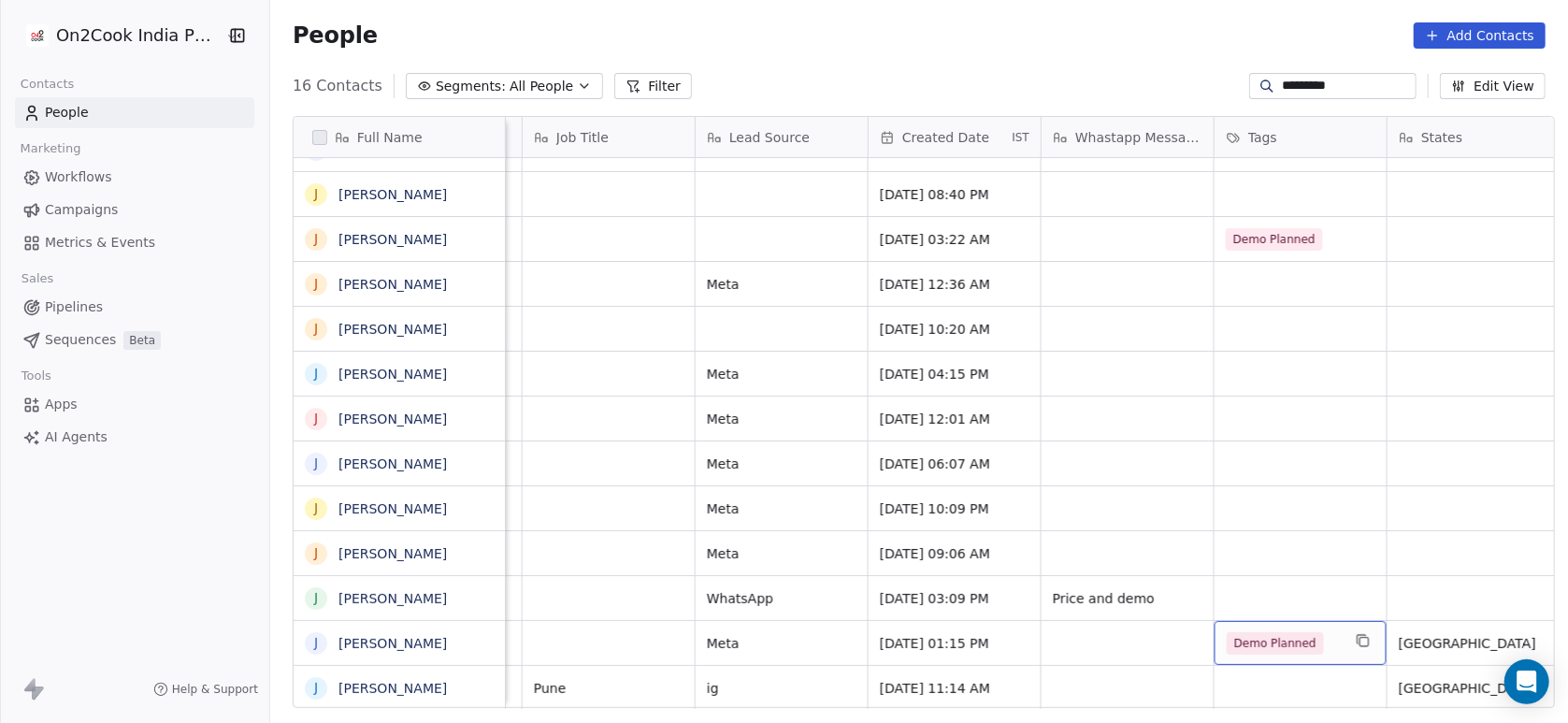
click at [1307, 632] on span "Demo Planned" at bounding box center [1275, 643] width 98 height 22
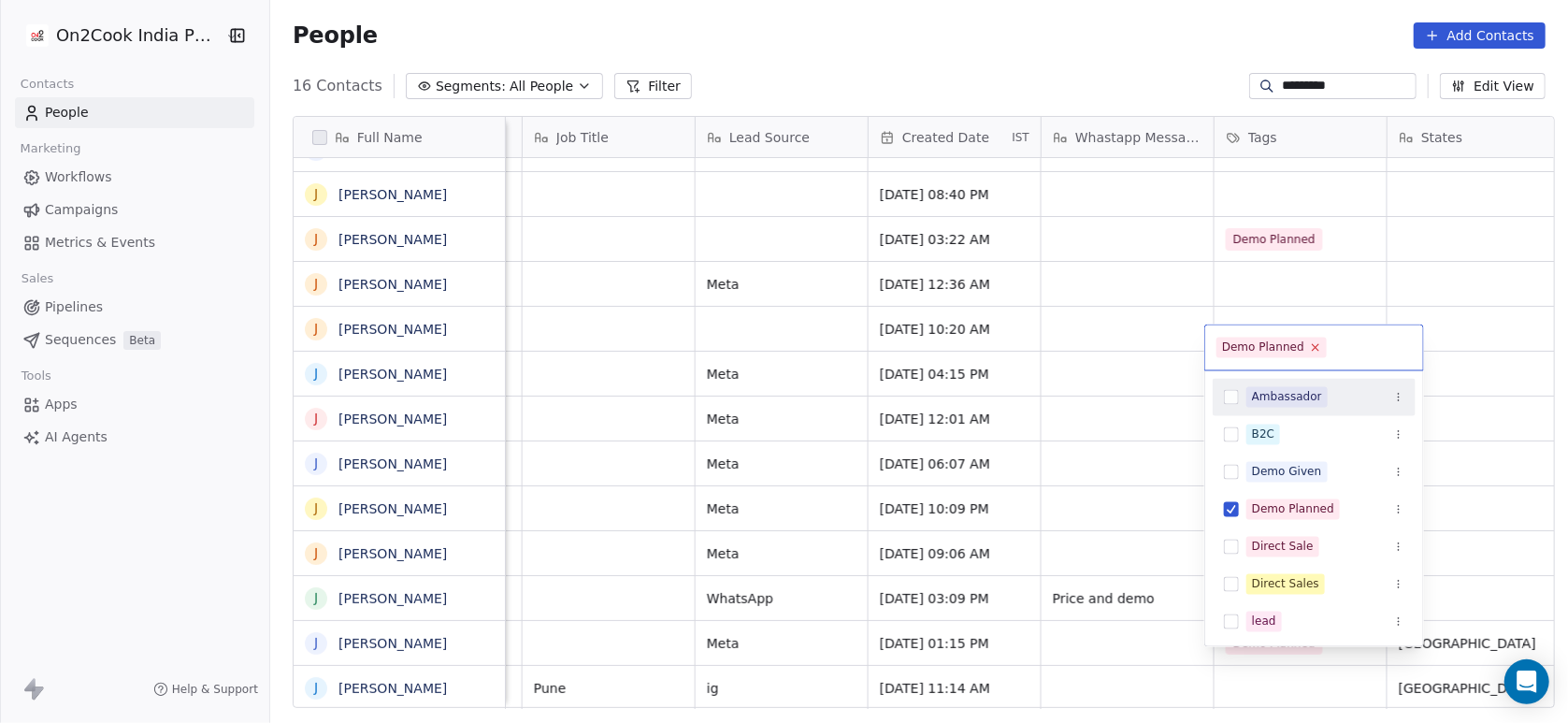
click at [1313, 348] on icon at bounding box center [1316, 347] width 7 height 7
click at [1119, 415] on html "On2Cook India Pvt. Ltd. Contacts People Marketing Workflows Campaigns Metrics &…" at bounding box center [784, 362] width 1568 height 723
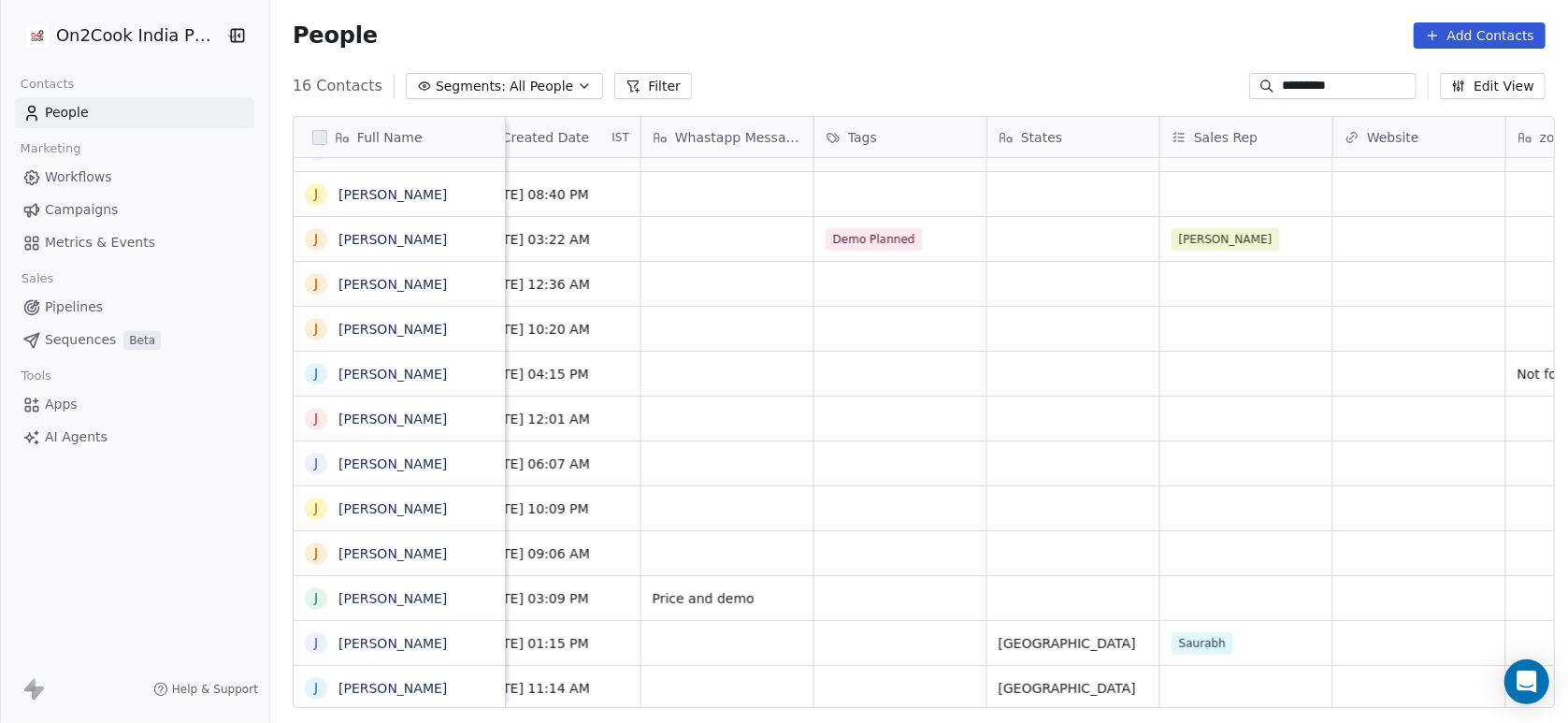
scroll to position [18, 2253]
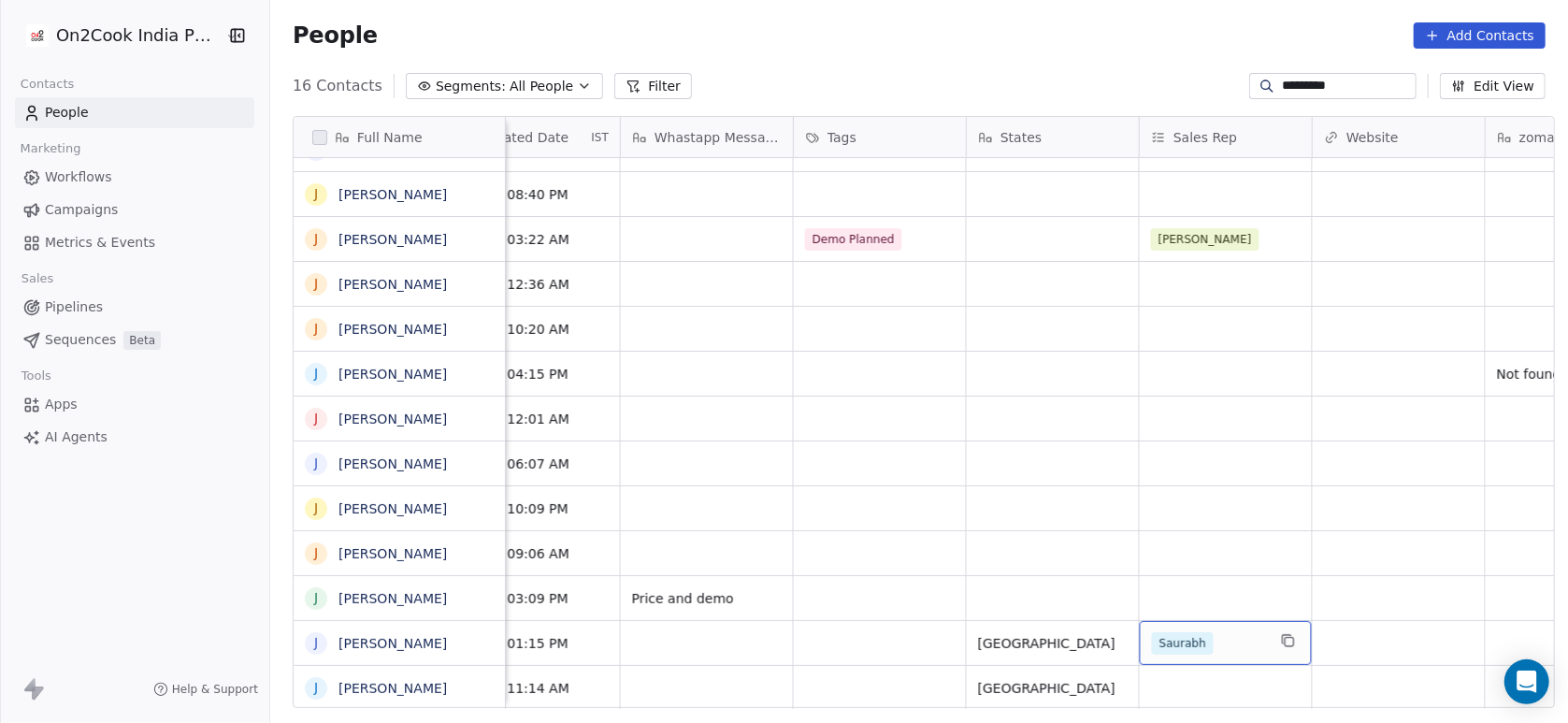
click at [1196, 632] on span "Saurabh" at bounding box center [1183, 643] width 62 height 22
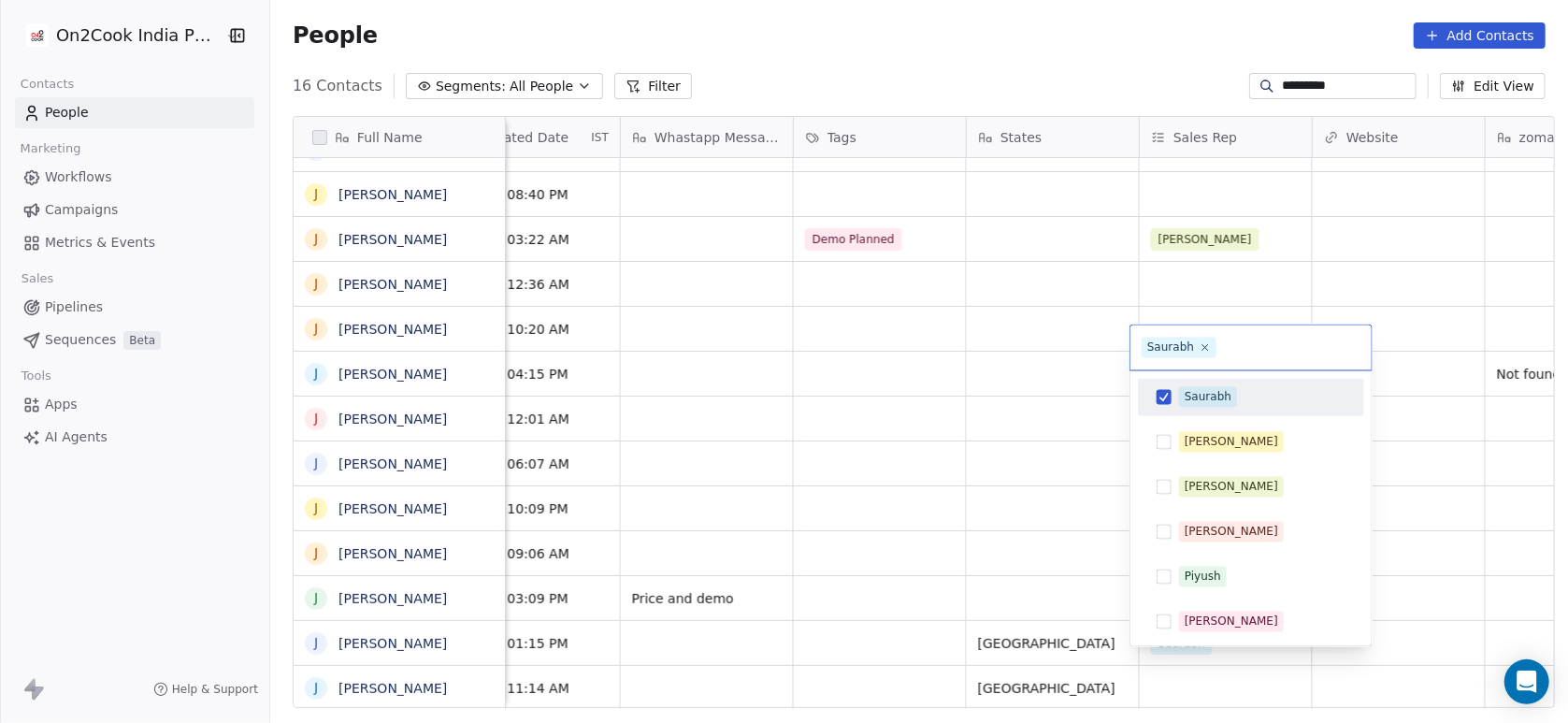
click at [1205, 356] on span "Saurabh" at bounding box center [1178, 347] width 74 height 20
click at [1203, 341] on icon at bounding box center [1205, 347] width 13 height 13
click at [1032, 363] on html "On2Cook India Pvt. Ltd. Contacts People Marketing Workflows Campaigns Metrics &…" at bounding box center [784, 362] width 1568 height 723
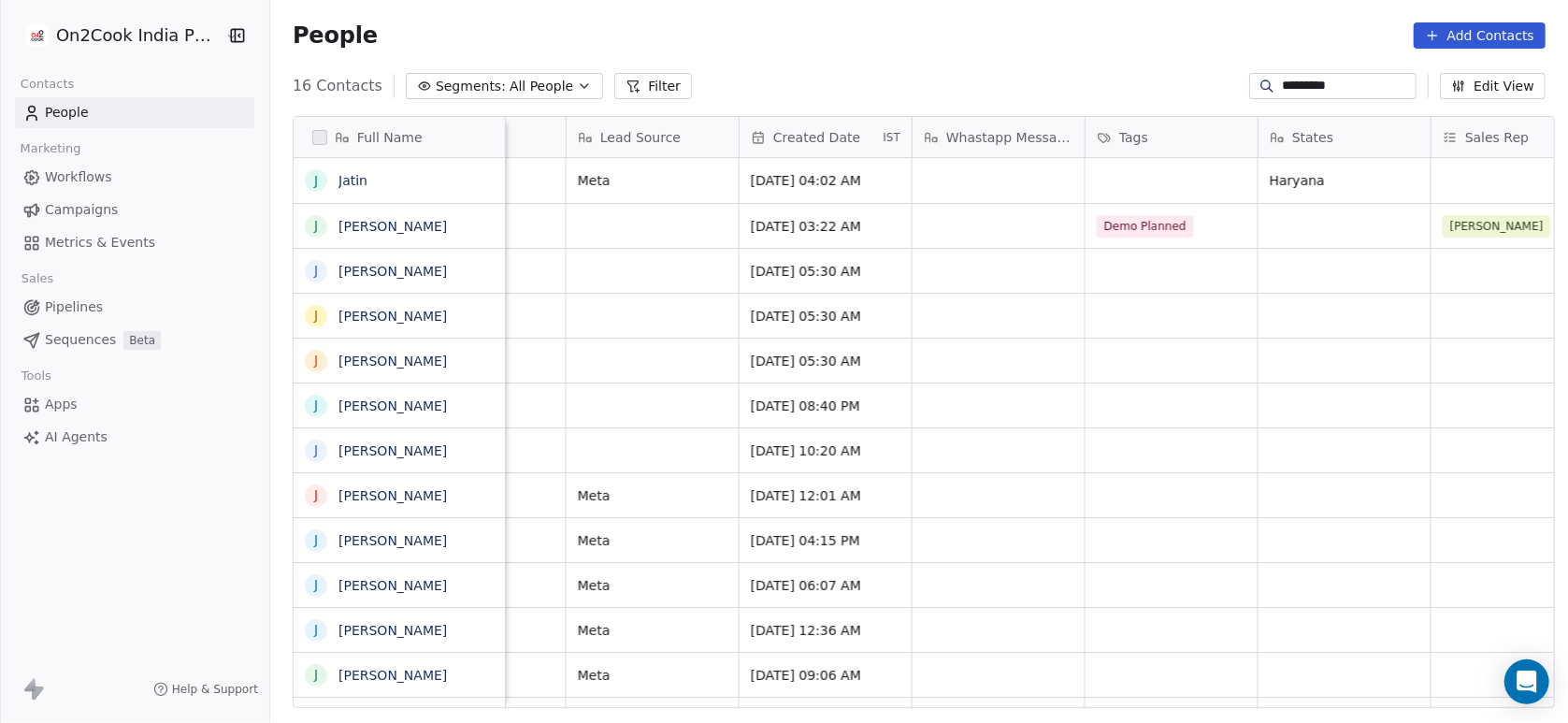
scroll to position [0, 2275]
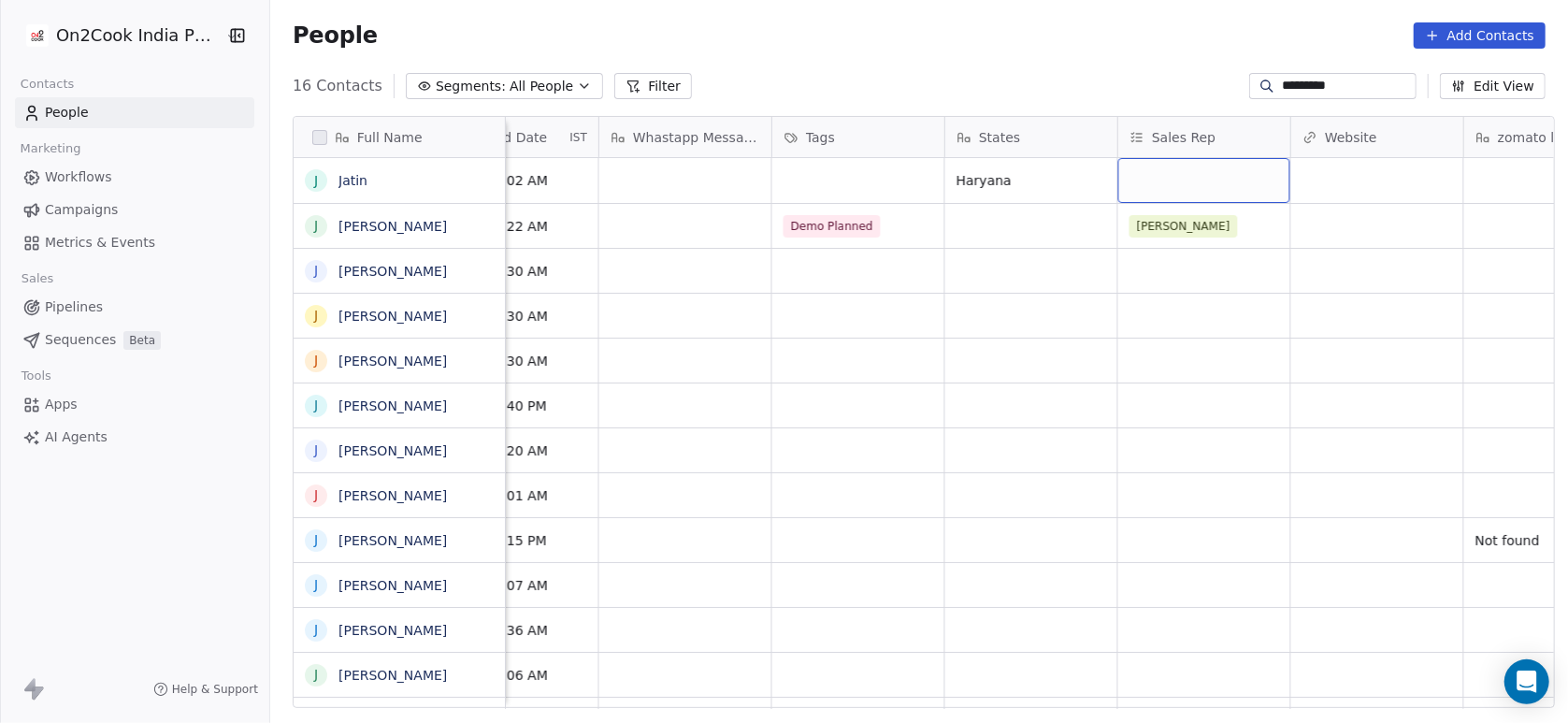
click at [1196, 159] on div "grid" at bounding box center [1205, 180] width 172 height 44
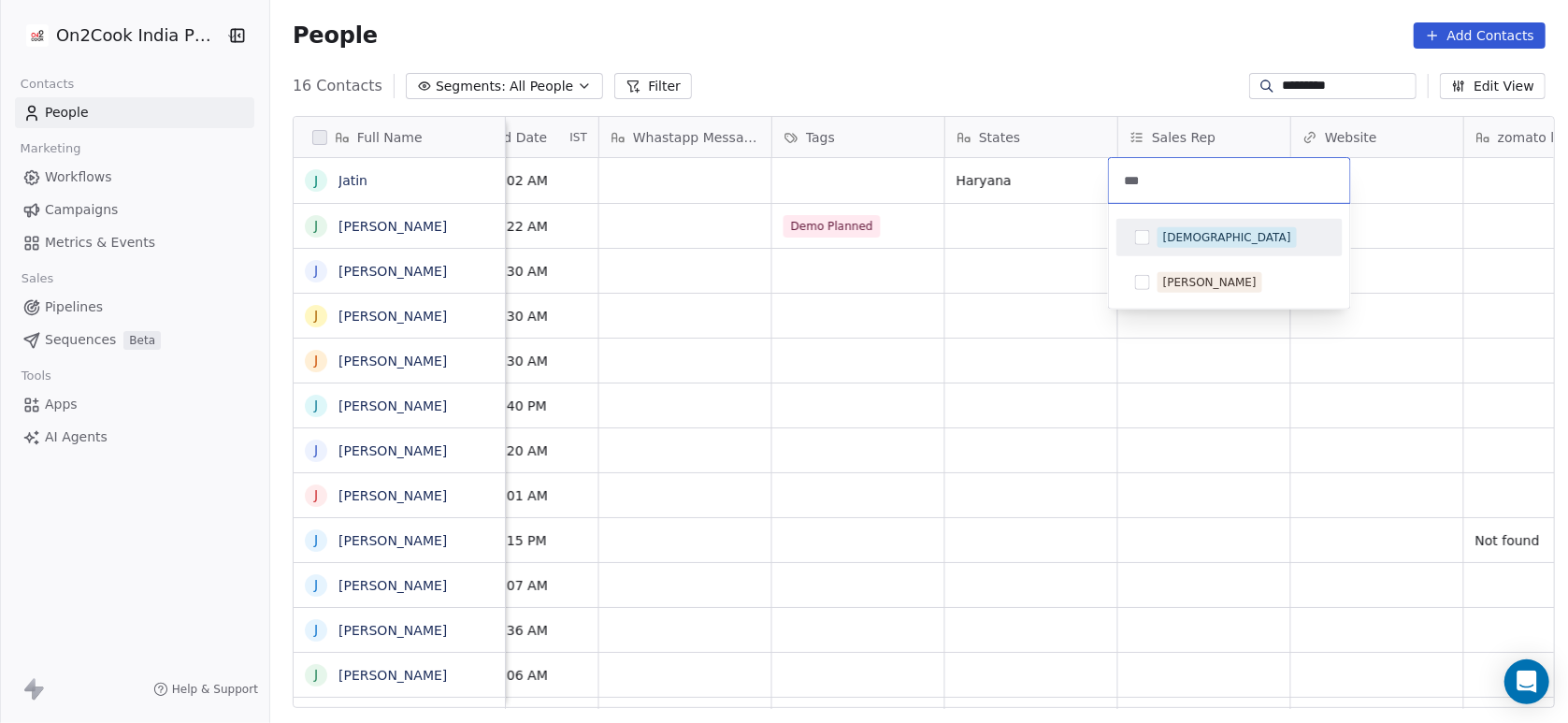
type input "***"
click at [1147, 230] on button "Suggestions" at bounding box center [1142, 237] width 15 height 14
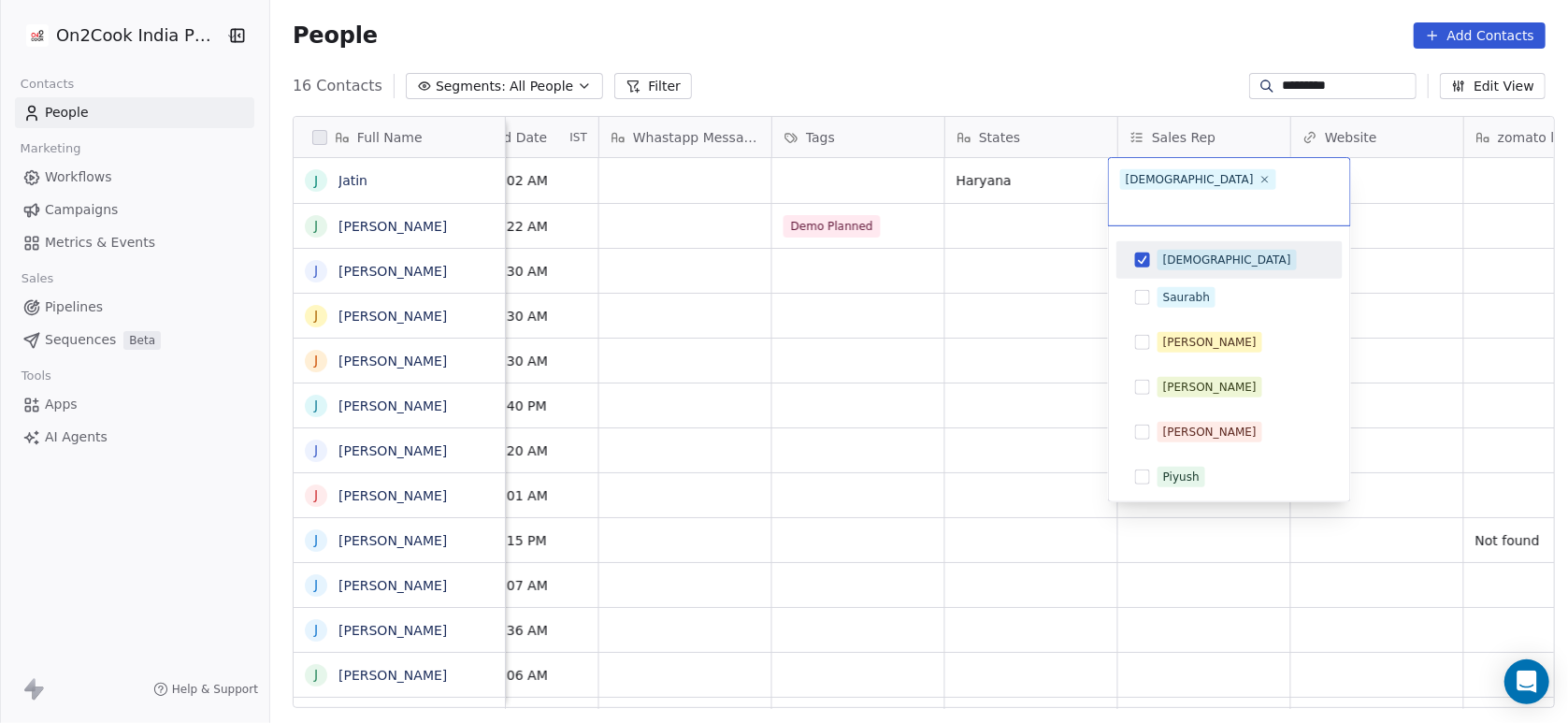
click at [1042, 267] on html "On2Cook India Pvt. Ltd. Contacts People Marketing Workflows Campaigns Metrics &…" at bounding box center [784, 362] width 1568 height 723
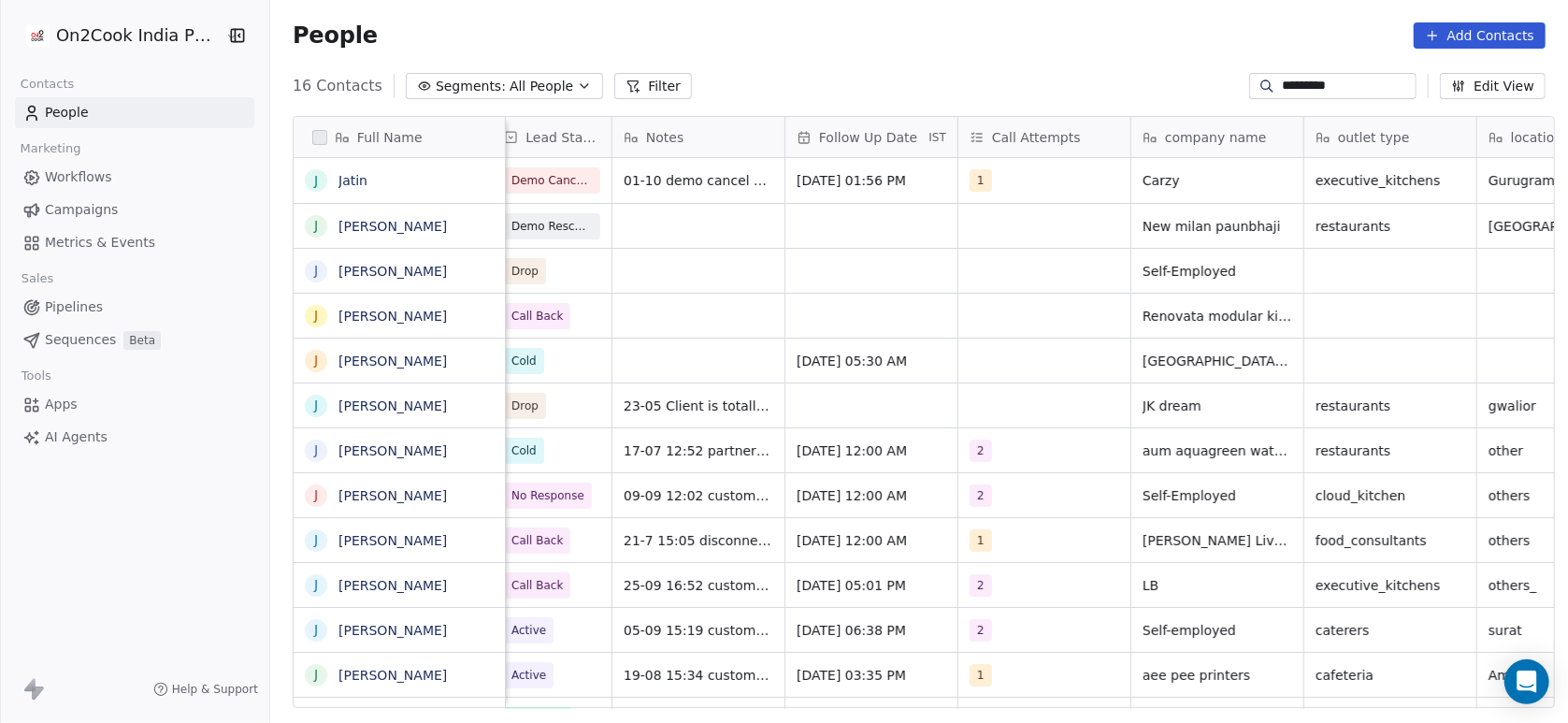
scroll to position [0, 0]
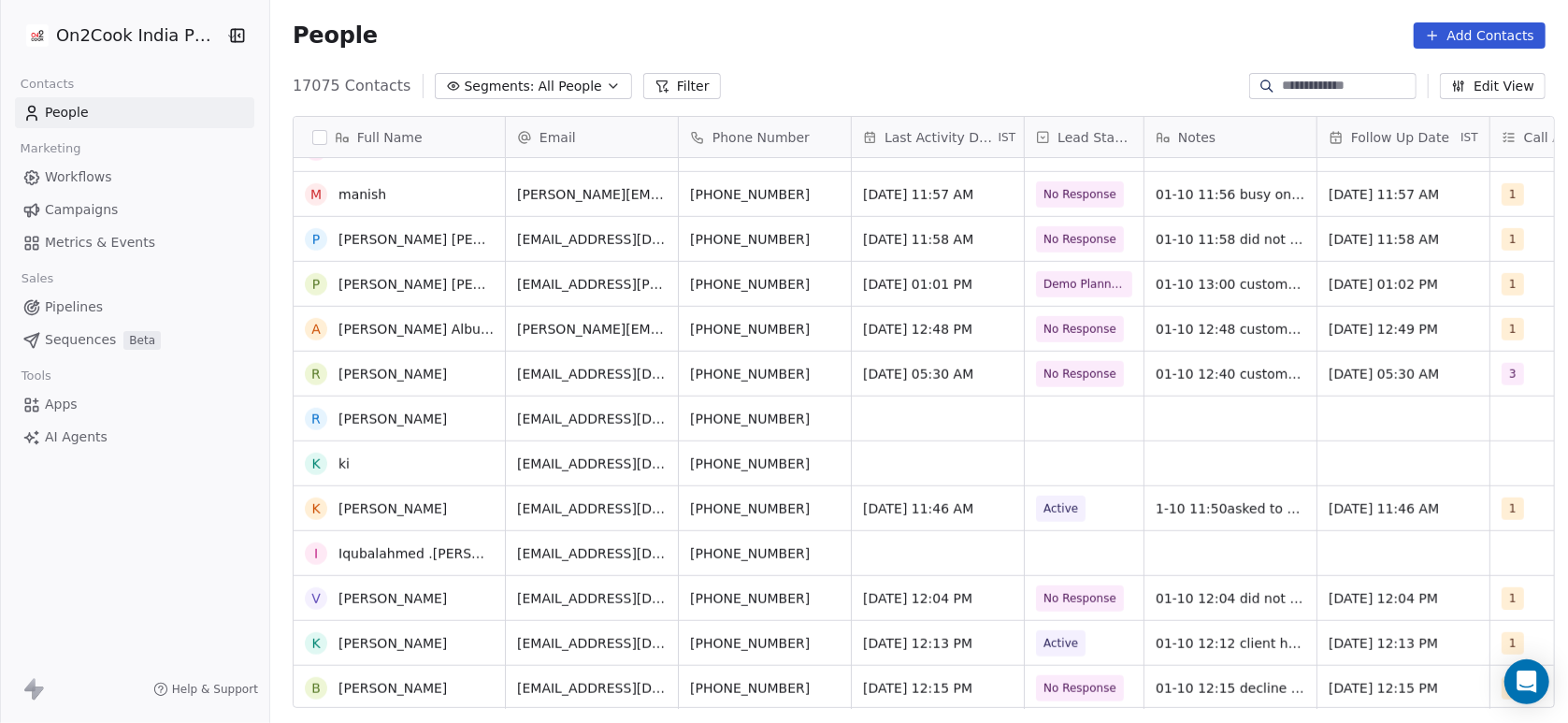
scroll to position [974, 0]
click at [1282, 94] on input at bounding box center [1347, 85] width 131 height 18
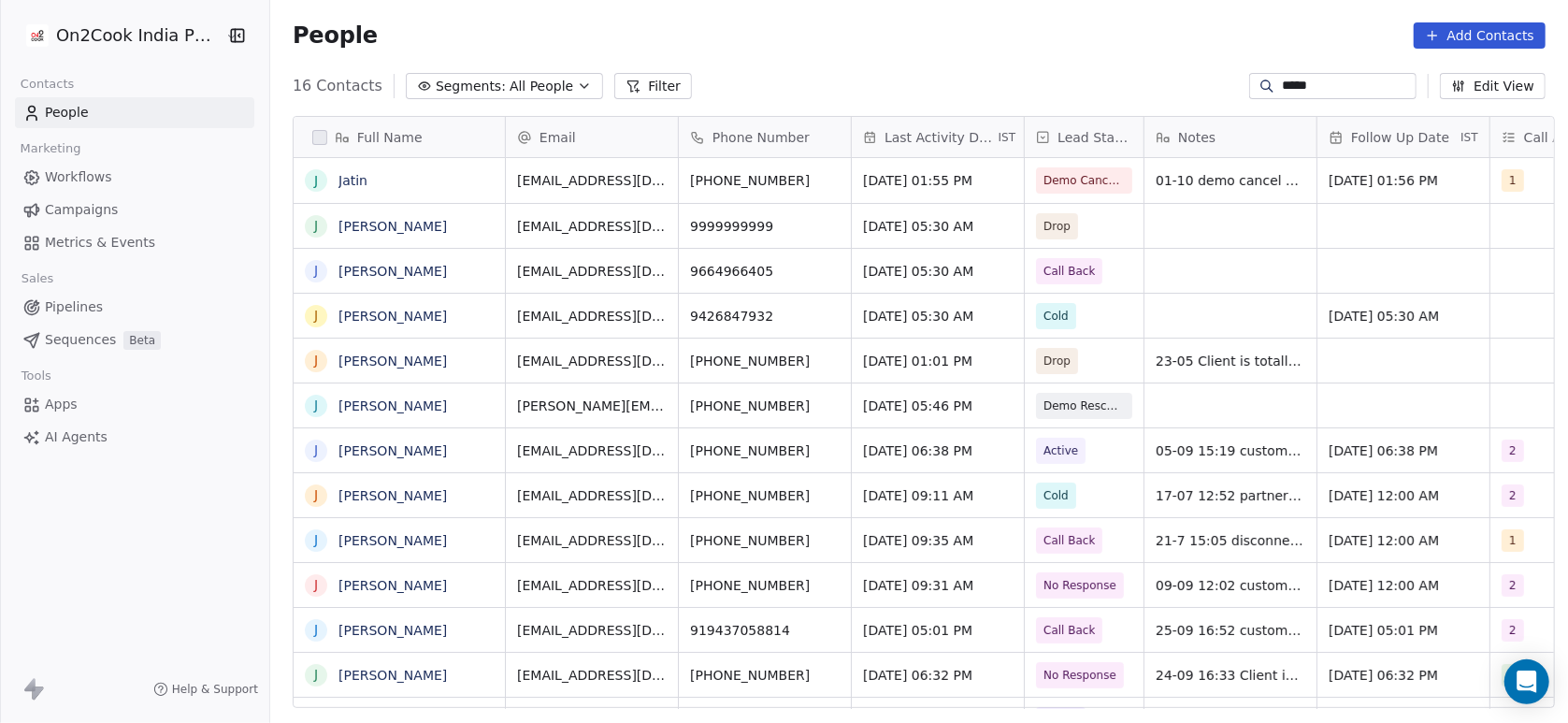
scroll to position [616, 1288]
type input "*****"
click at [405, 184] on span "Jatin" at bounding box center [399, 180] width 120 height 18
type textarea "**********"
click at [452, 316] on html "On2Cook India Pvt. Ltd. Contacts People Marketing Workflows Campaigns Metrics &…" at bounding box center [784, 362] width 1568 height 723
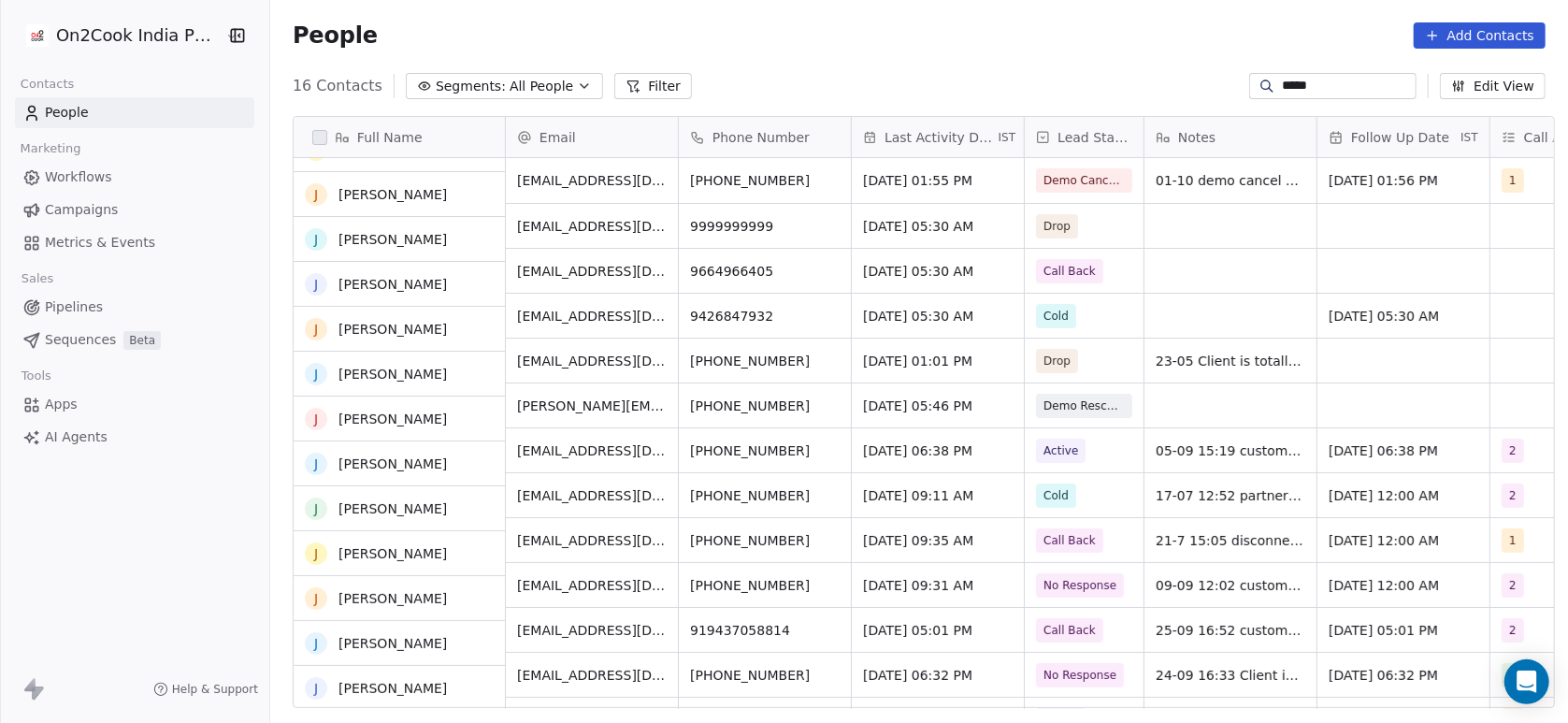
scroll to position [166, 0]
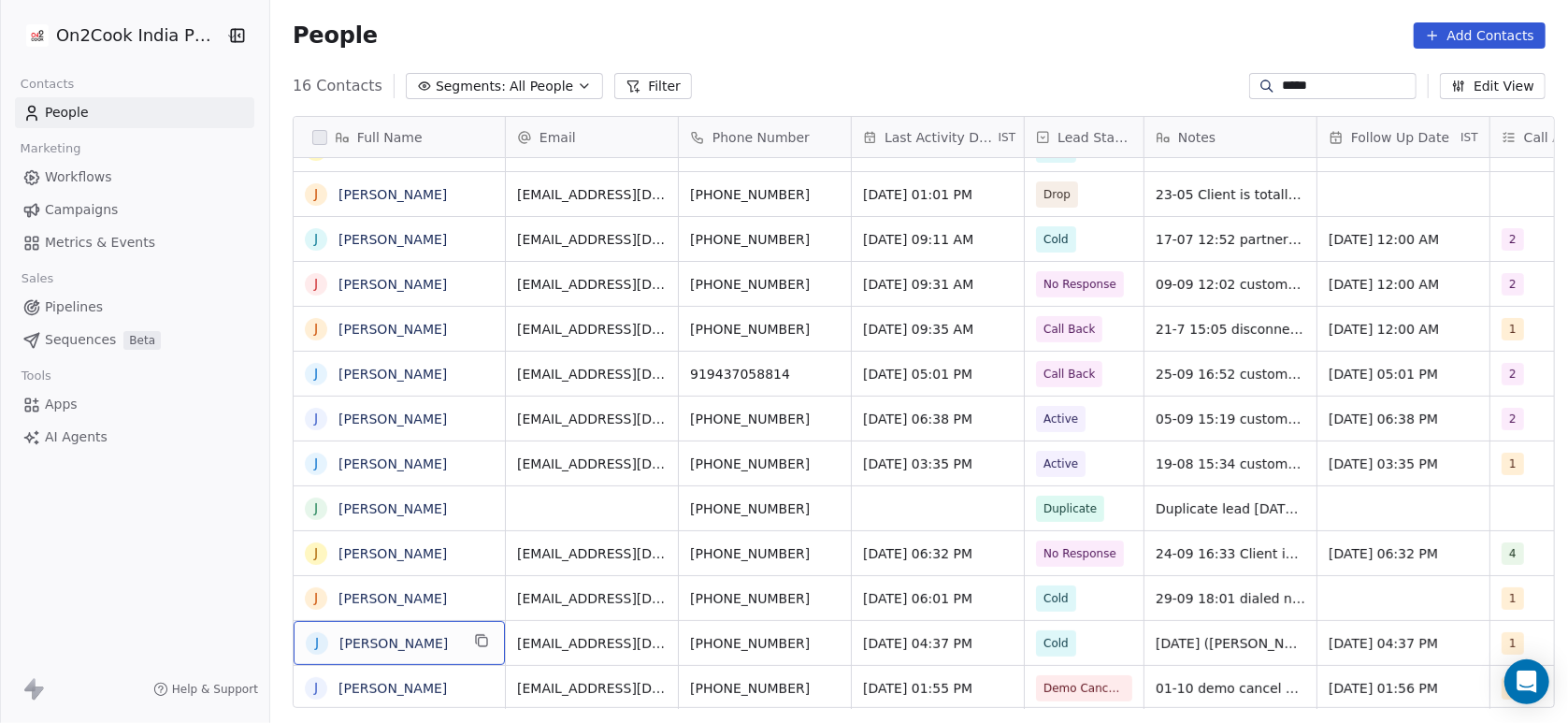
click at [431, 643] on span "Jatin Arrya" at bounding box center [399, 643] width 120 height 18
click at [425, 642] on textarea "**********" at bounding box center [390, 649] width 210 height 58
type textarea "*****"
click at [568, 617] on html "On2Cook India Pvt. Ltd. Contacts People Marketing Workflows Campaigns Metrics &…" at bounding box center [784, 362] width 1568 height 723
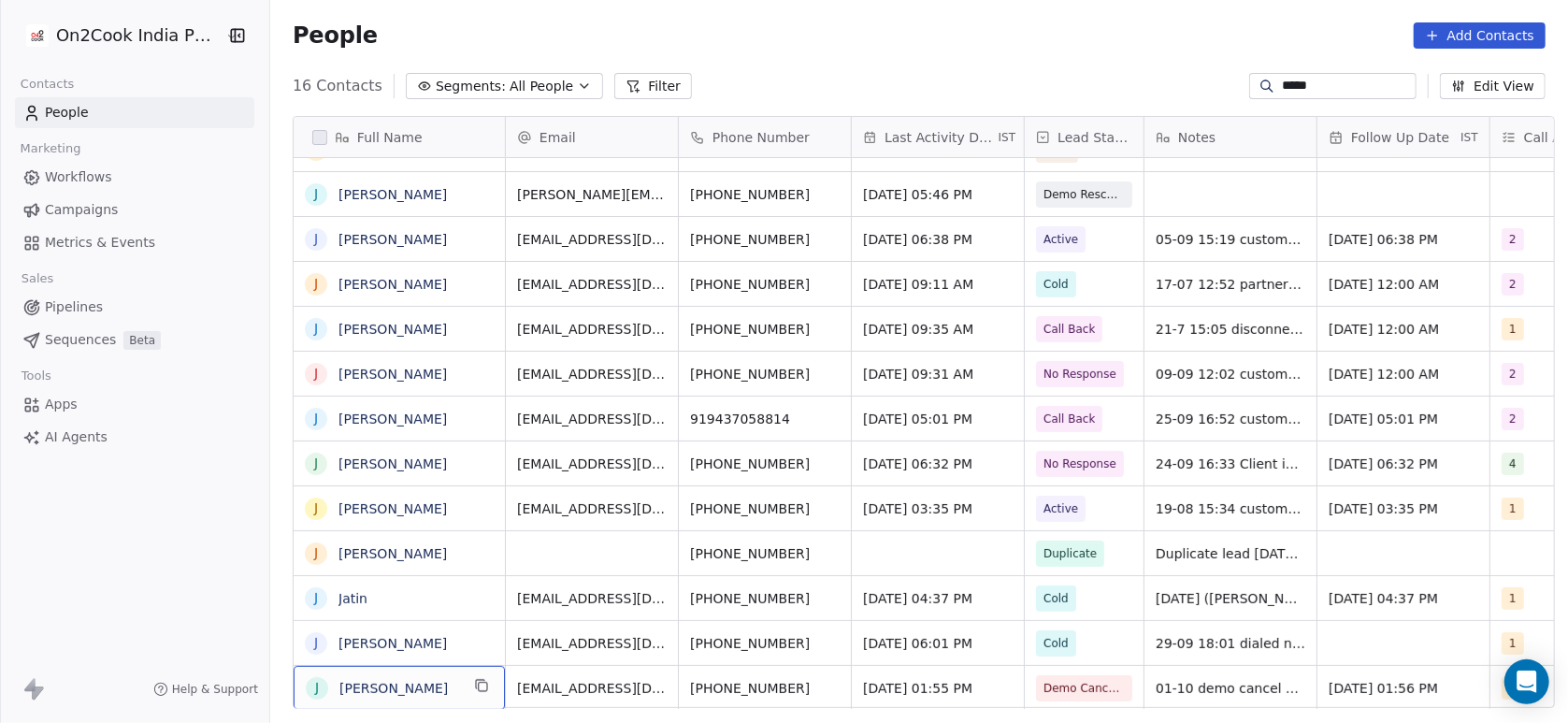
click at [421, 679] on span "Jatin aarya" at bounding box center [399, 687] width 120 height 18
click at [425, 690] on span "Jatin aarya" at bounding box center [399, 687] width 120 height 18
click at [420, 685] on span "Jatin aarya" at bounding box center [399, 687] width 120 height 18
click at [414, 685] on textarea "**********" at bounding box center [390, 680] width 210 height 58
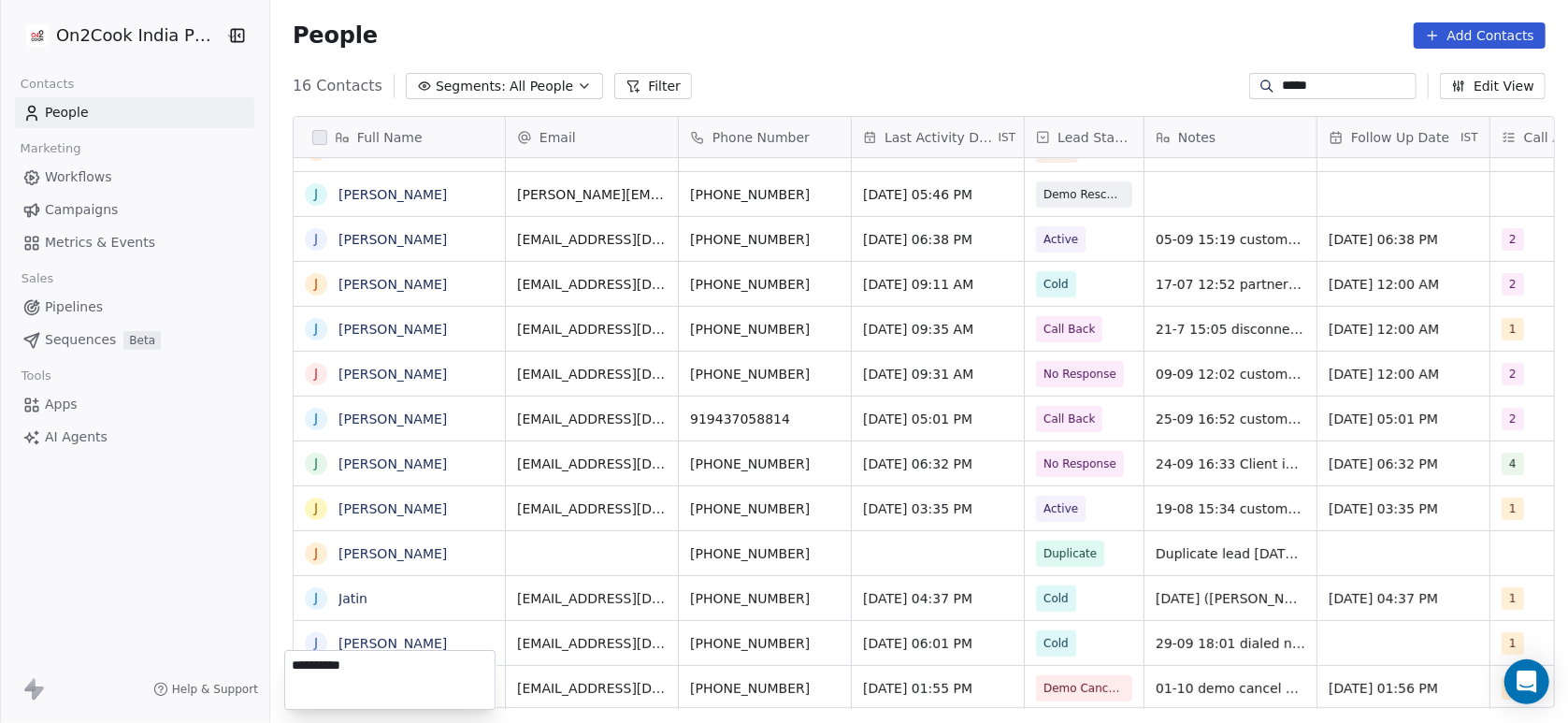
type textarea "**********"
click at [580, 632] on html "On2Cook India Pvt. Ltd. Contacts People Marketing Workflows Campaigns Metrics &…" at bounding box center [784, 362] width 1568 height 723
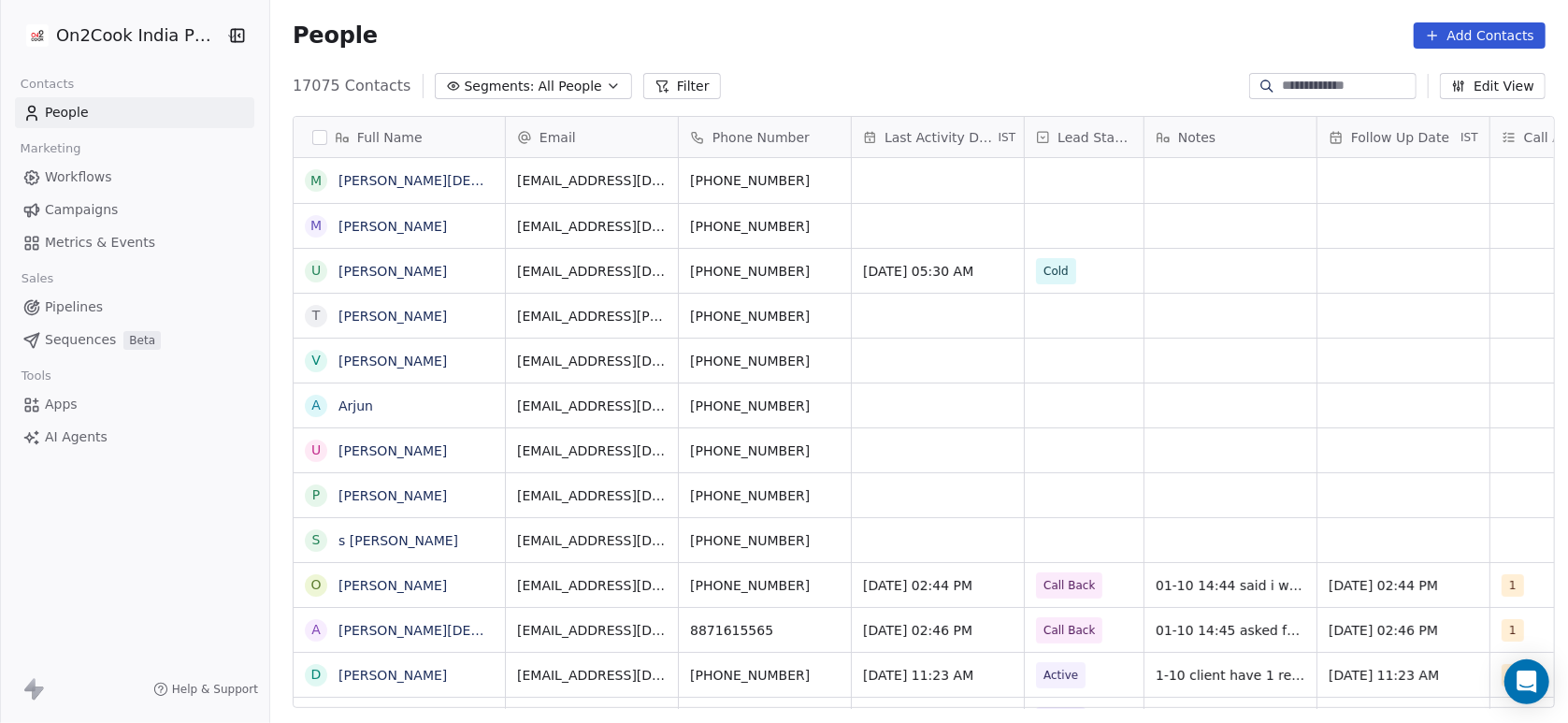
scroll to position [616, 1288]
click at [1345, 84] on input at bounding box center [1347, 85] width 131 height 18
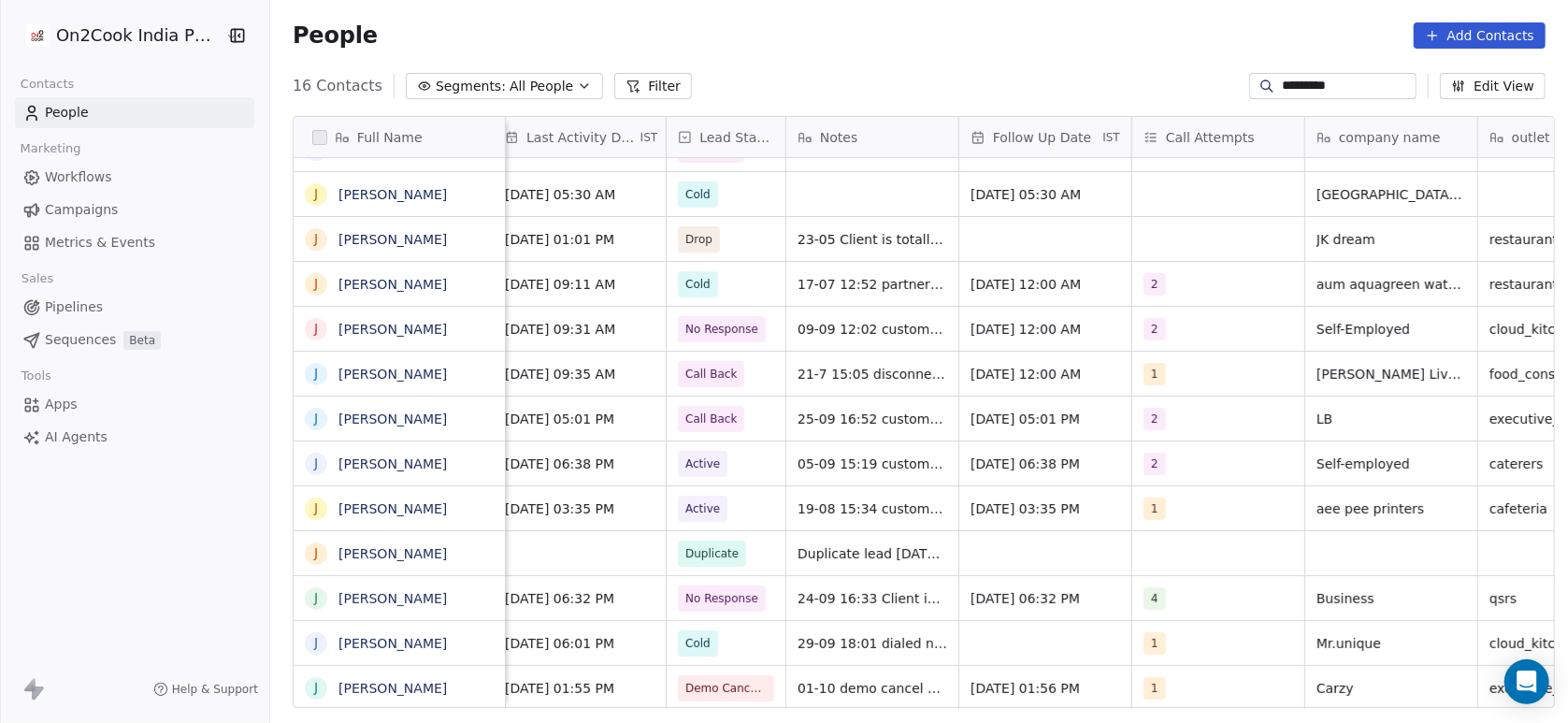
scroll to position [4, 0]
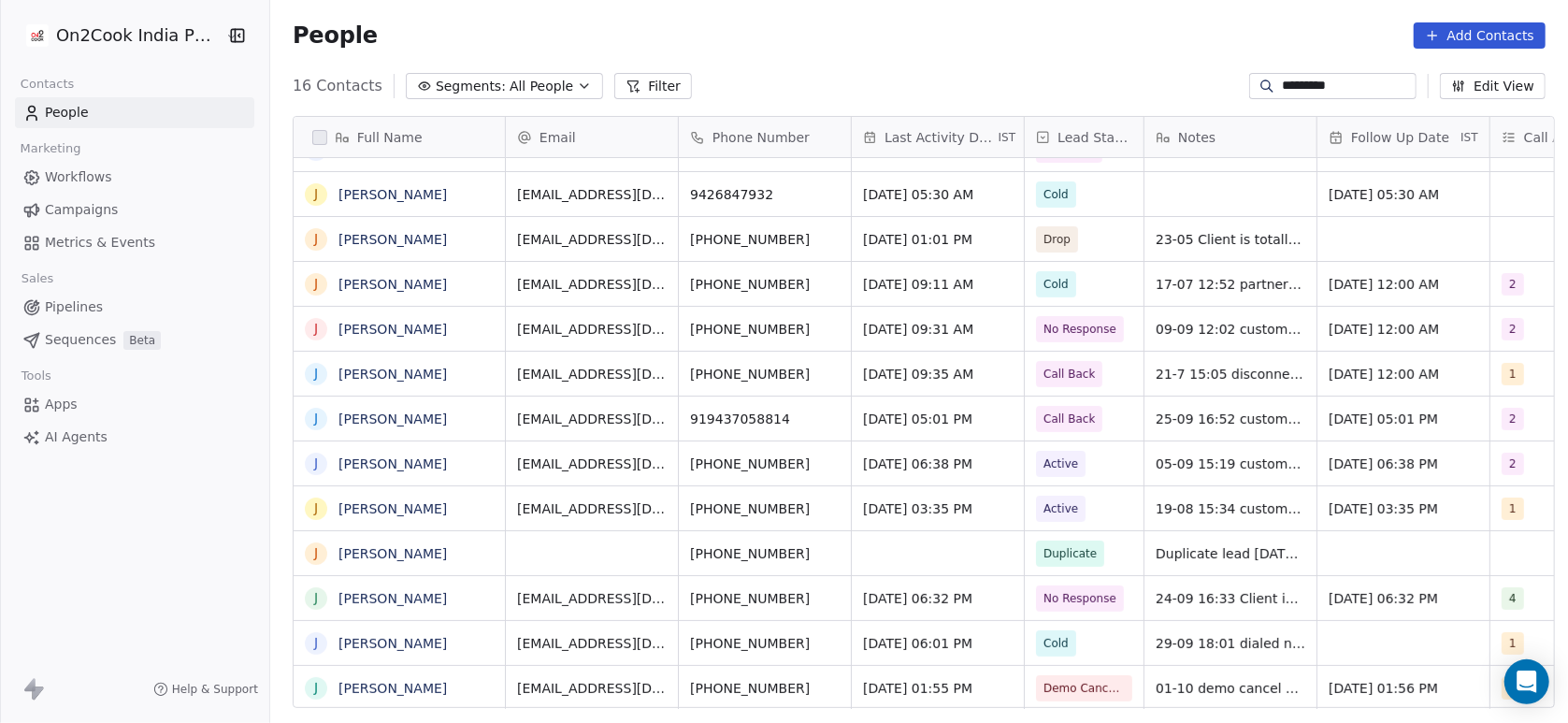
type input "*********"
